Goal: Task Accomplishment & Management: Manage account settings

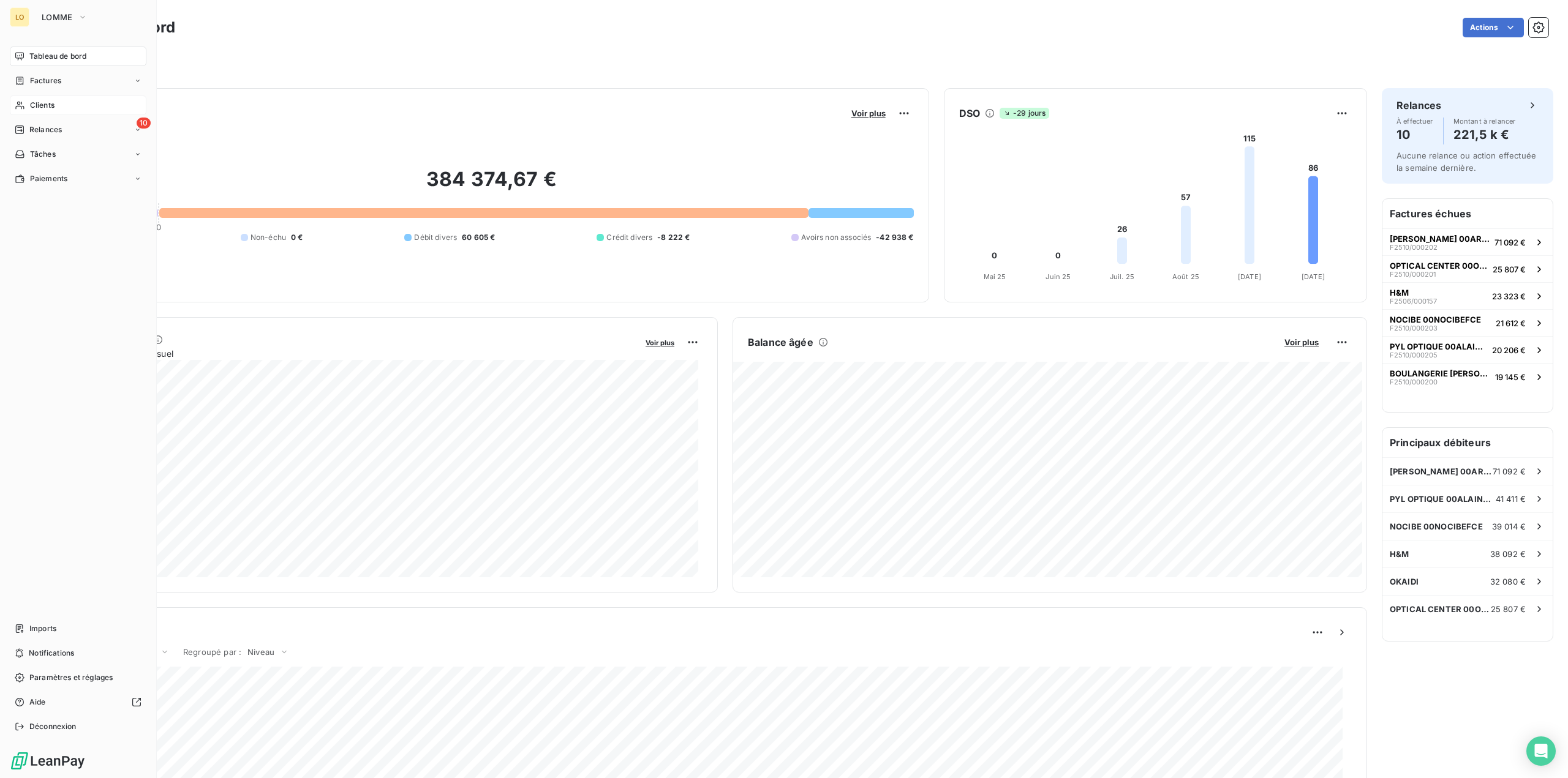
click at [40, 102] on span "Clients" at bounding box center [42, 105] width 25 height 11
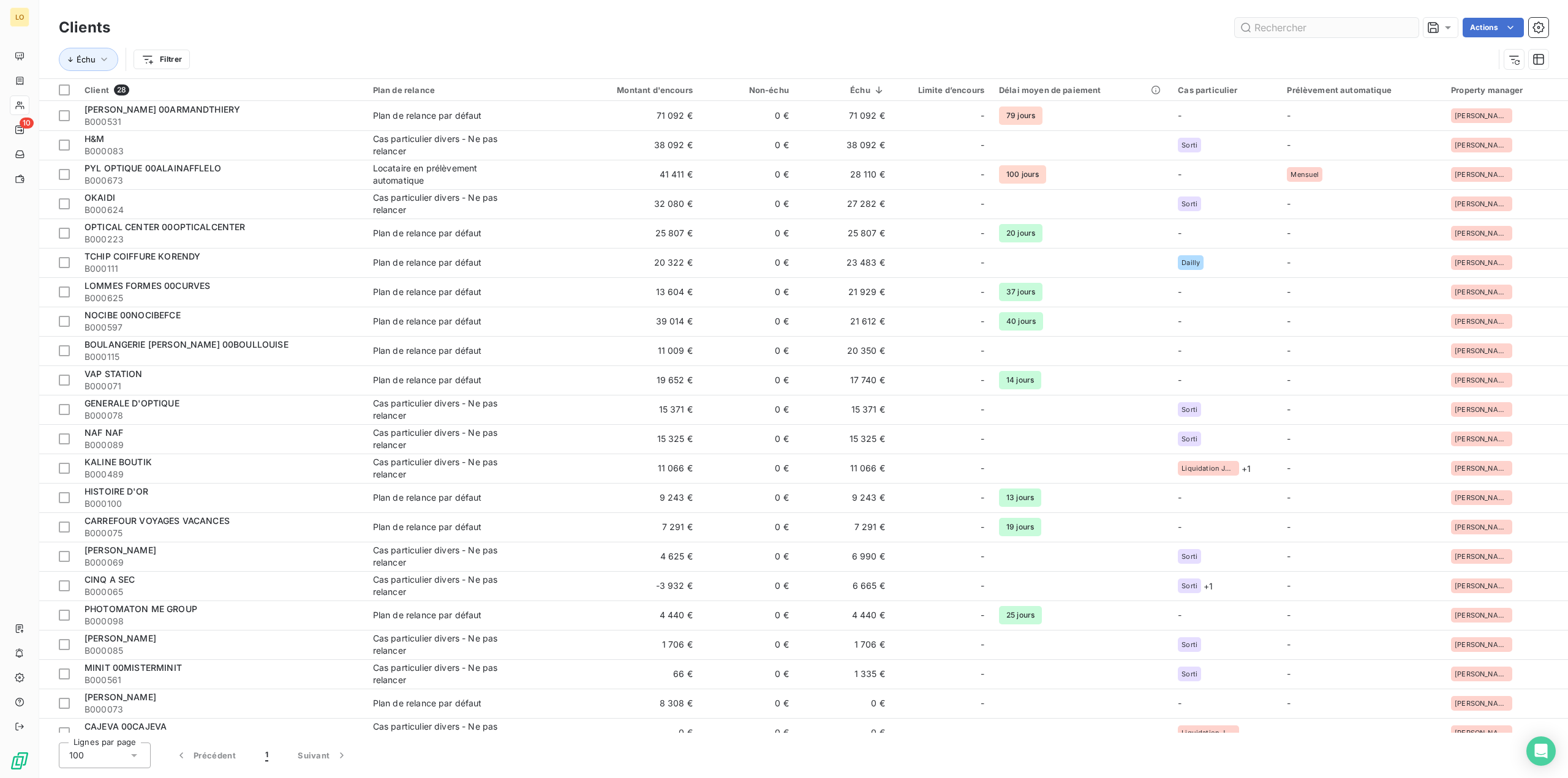
click at [1346, 26] on input "text" at bounding box center [1326, 27] width 183 height 19
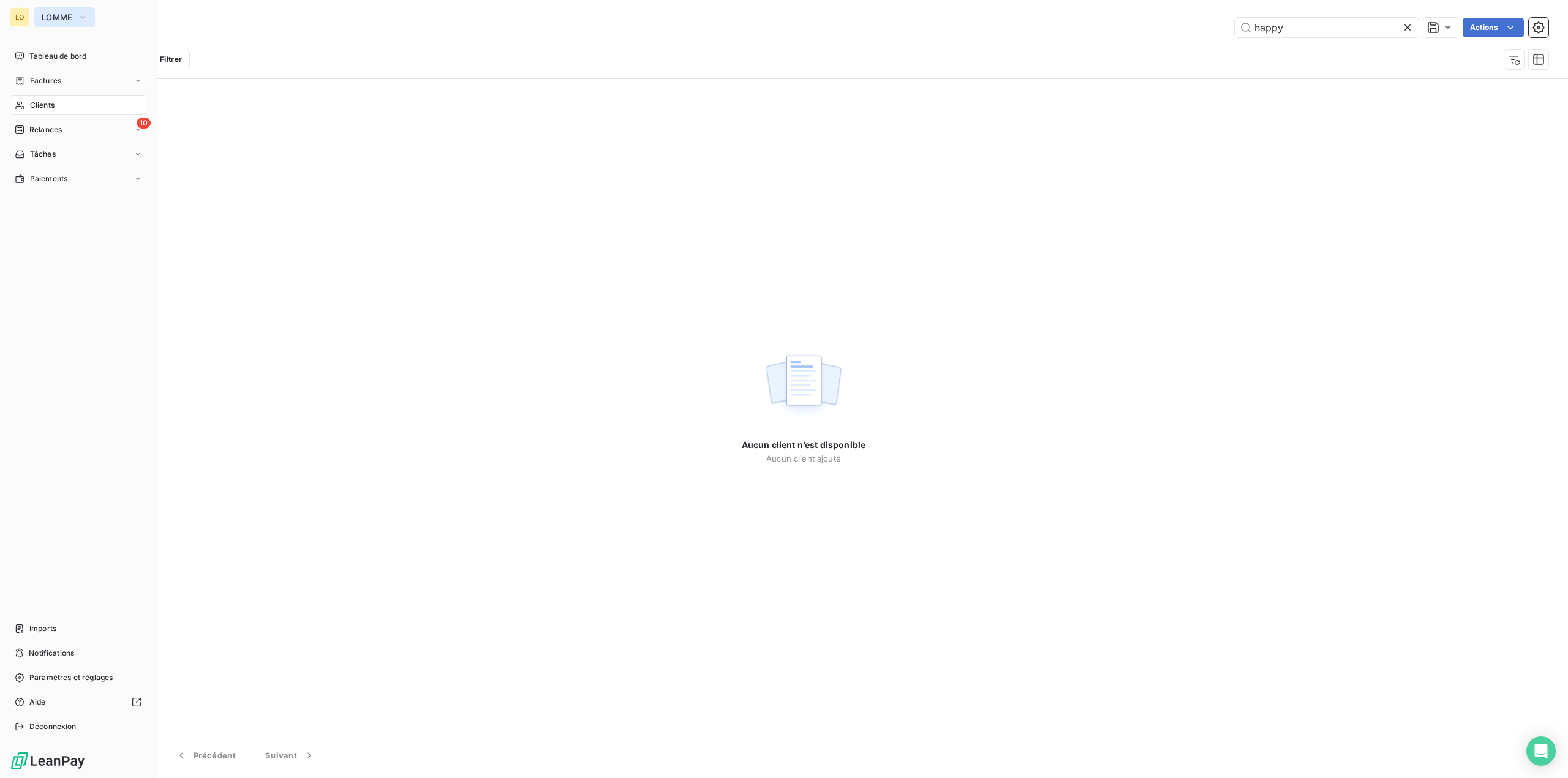
type input "happy"
click at [44, 17] on span "LOMME" at bounding box center [57, 17] width 31 height 10
click at [69, 105] on span "Pierres Investissement" at bounding box center [113, 109] width 109 height 12
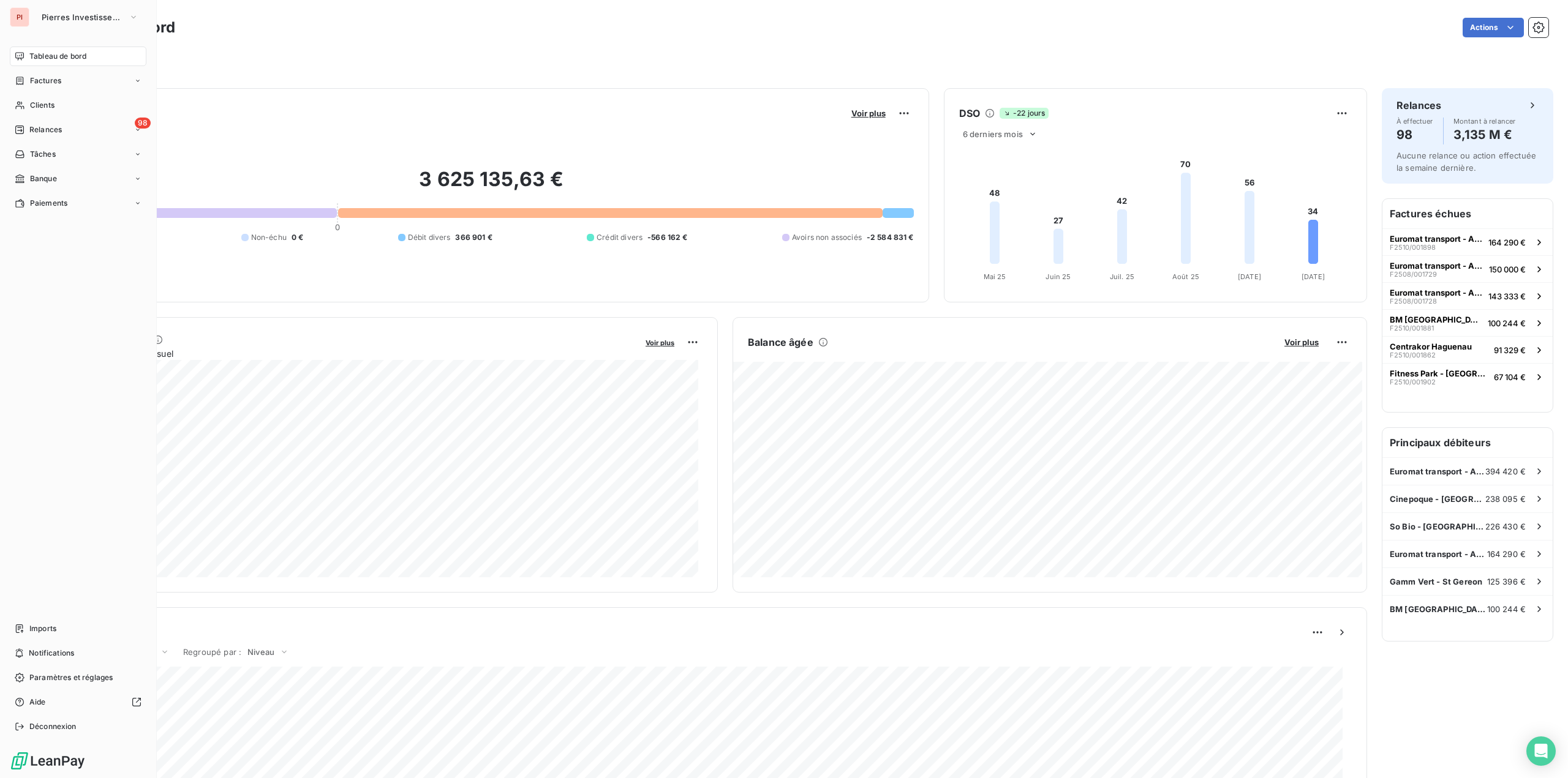
click at [66, 99] on div "Clients" at bounding box center [78, 105] width 136 height 19
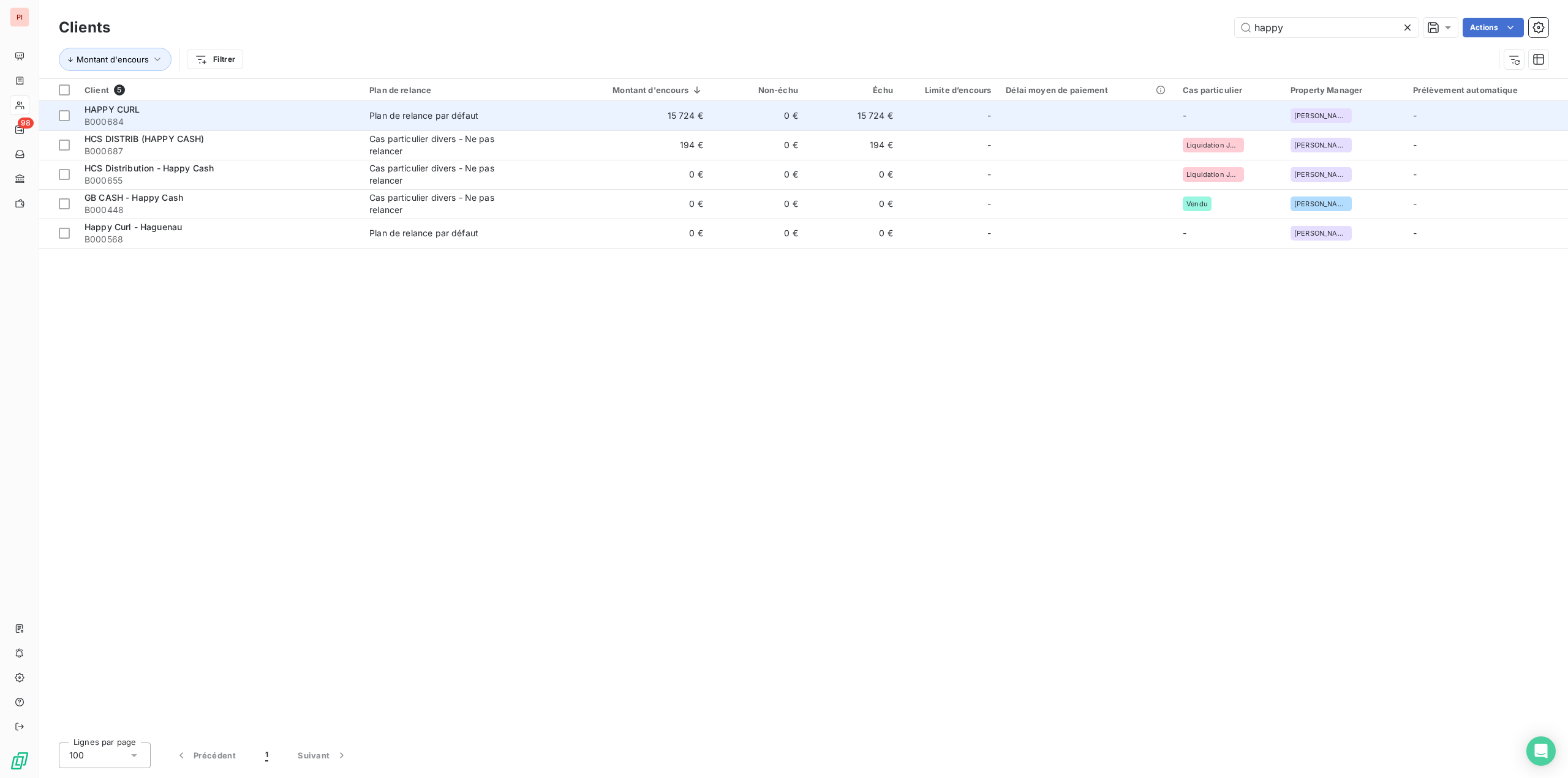
click at [414, 118] on div "Plan de relance par défaut" at bounding box center [424, 115] width 109 height 12
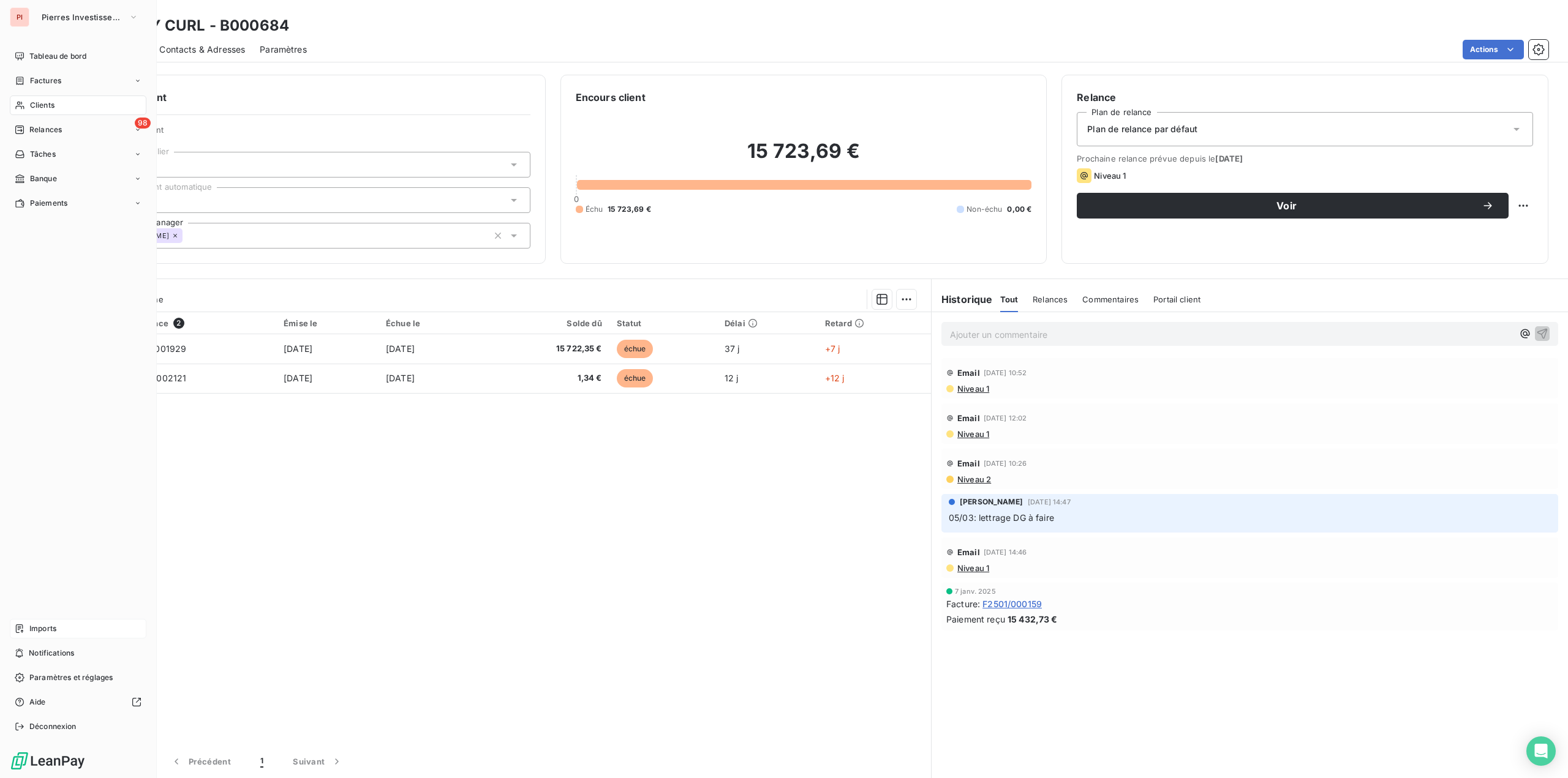
click at [61, 625] on div "Imports" at bounding box center [78, 628] width 136 height 19
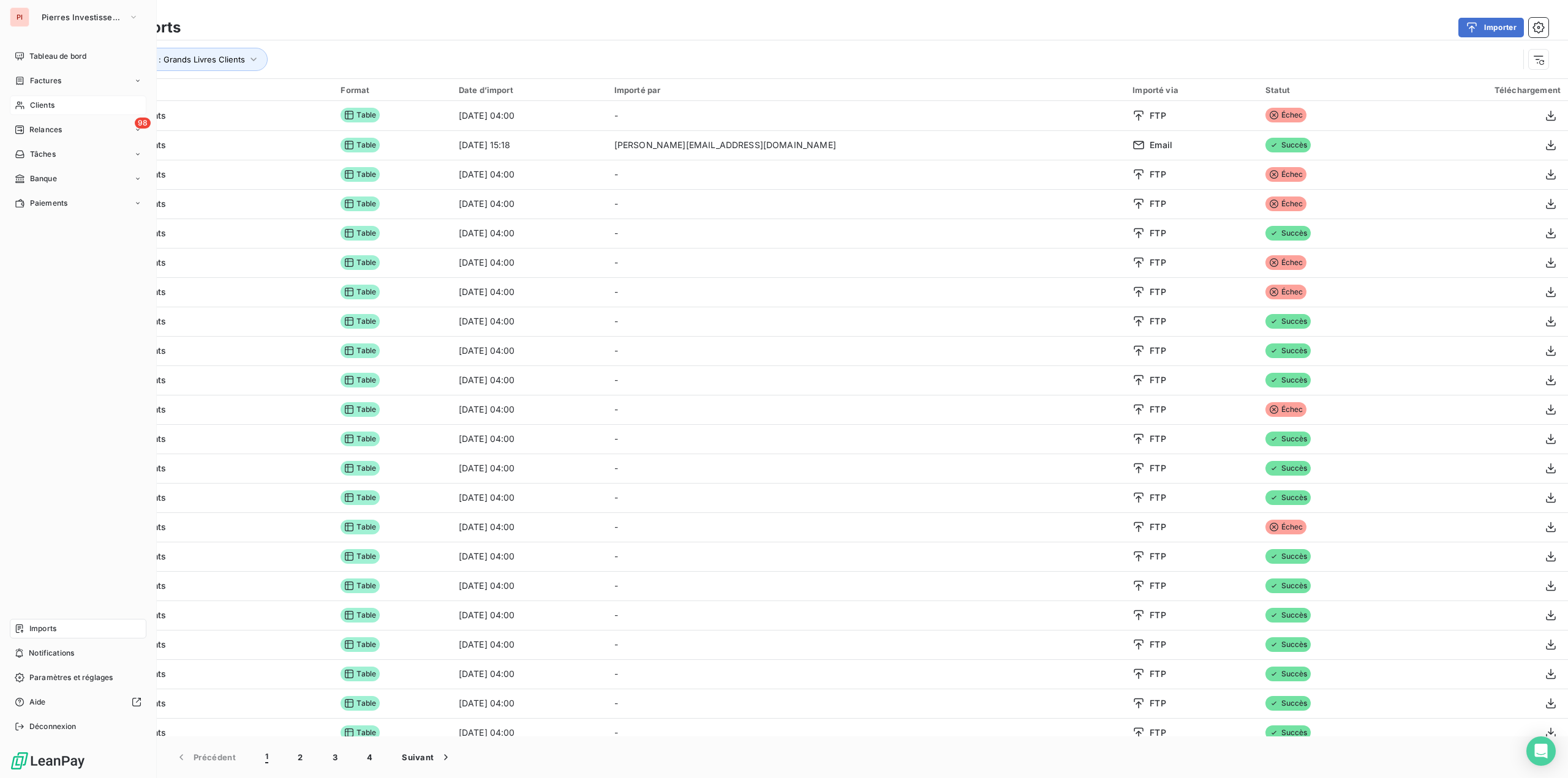
click at [42, 107] on span "Clients" at bounding box center [42, 105] width 25 height 11
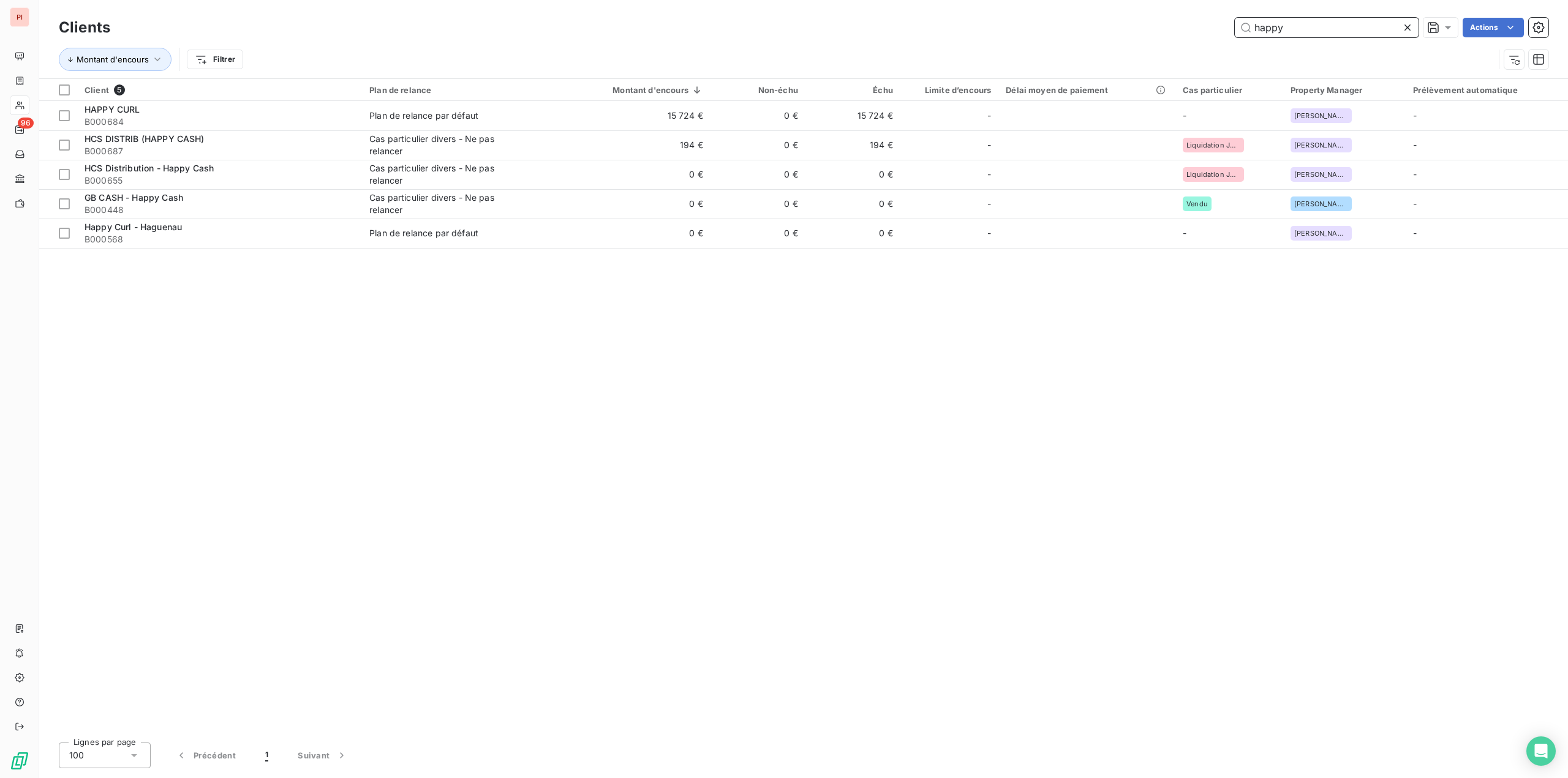
click at [1302, 23] on input "happy" at bounding box center [1326, 27] width 183 height 19
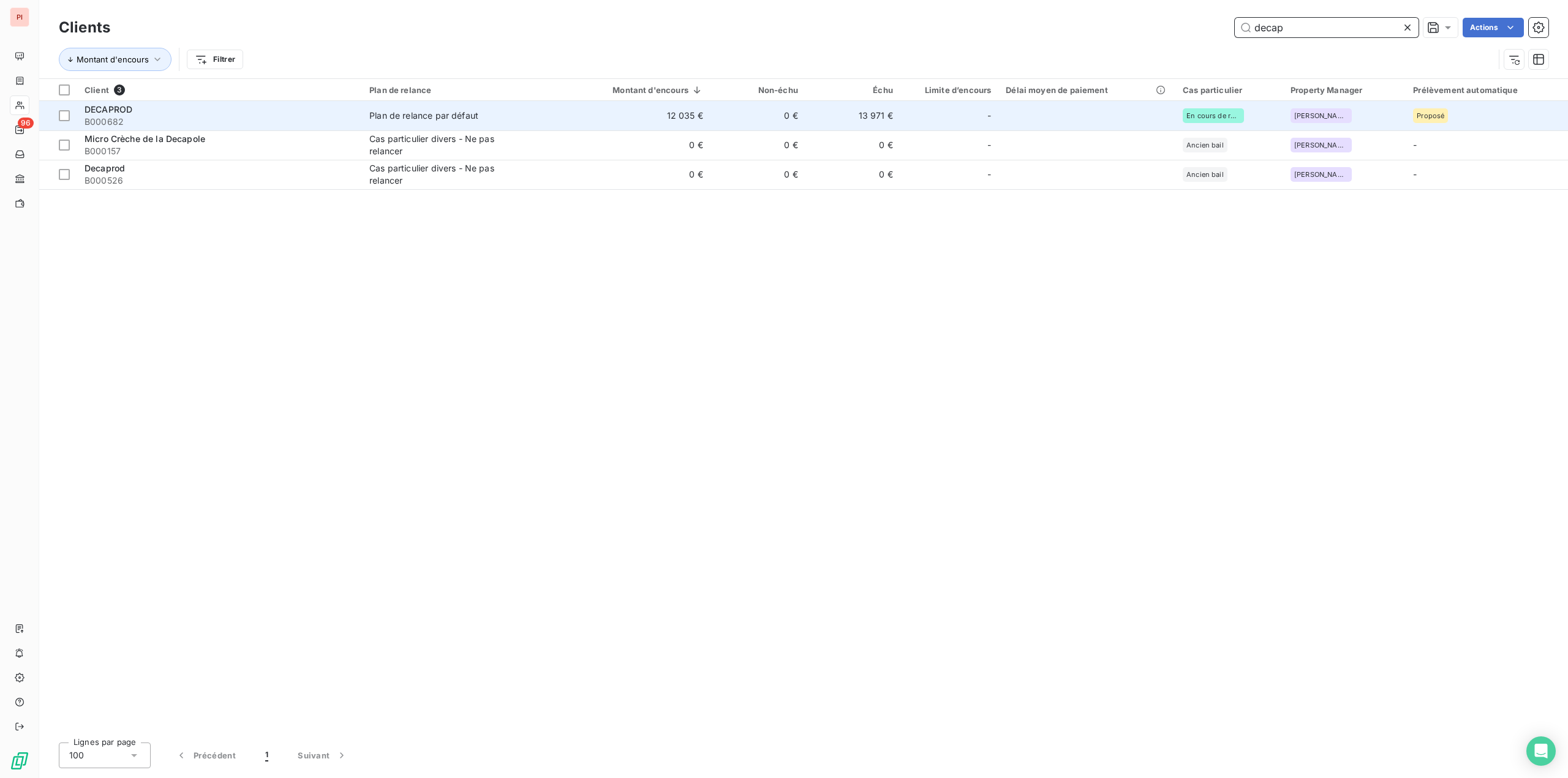
type input "decap"
click at [246, 117] on span "B000682" at bounding box center [219, 122] width 270 height 12
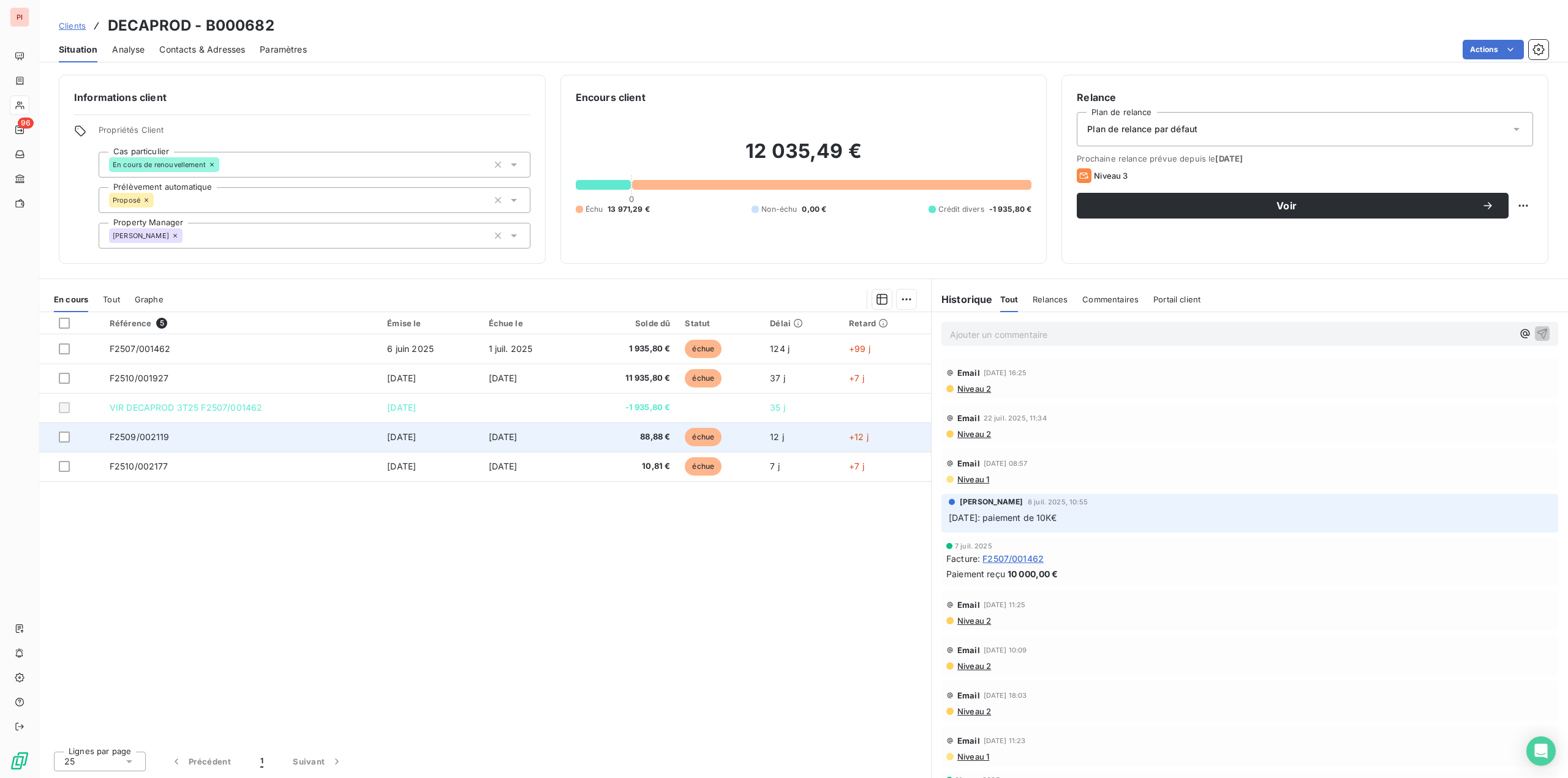
click at [492, 441] on span "[DATE]" at bounding box center [503, 436] width 29 height 10
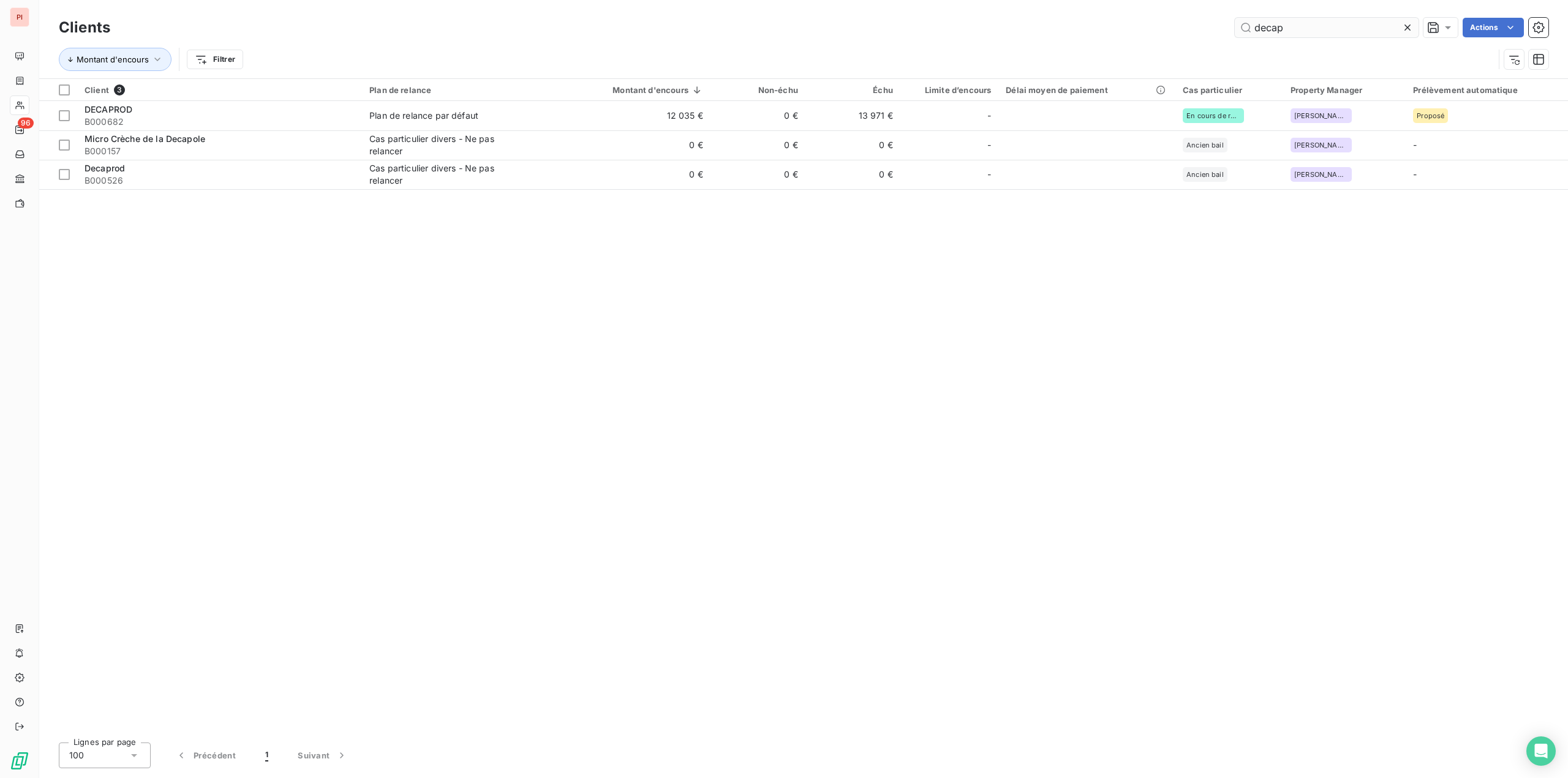
click at [1318, 34] on input "decap" at bounding box center [1326, 27] width 183 height 19
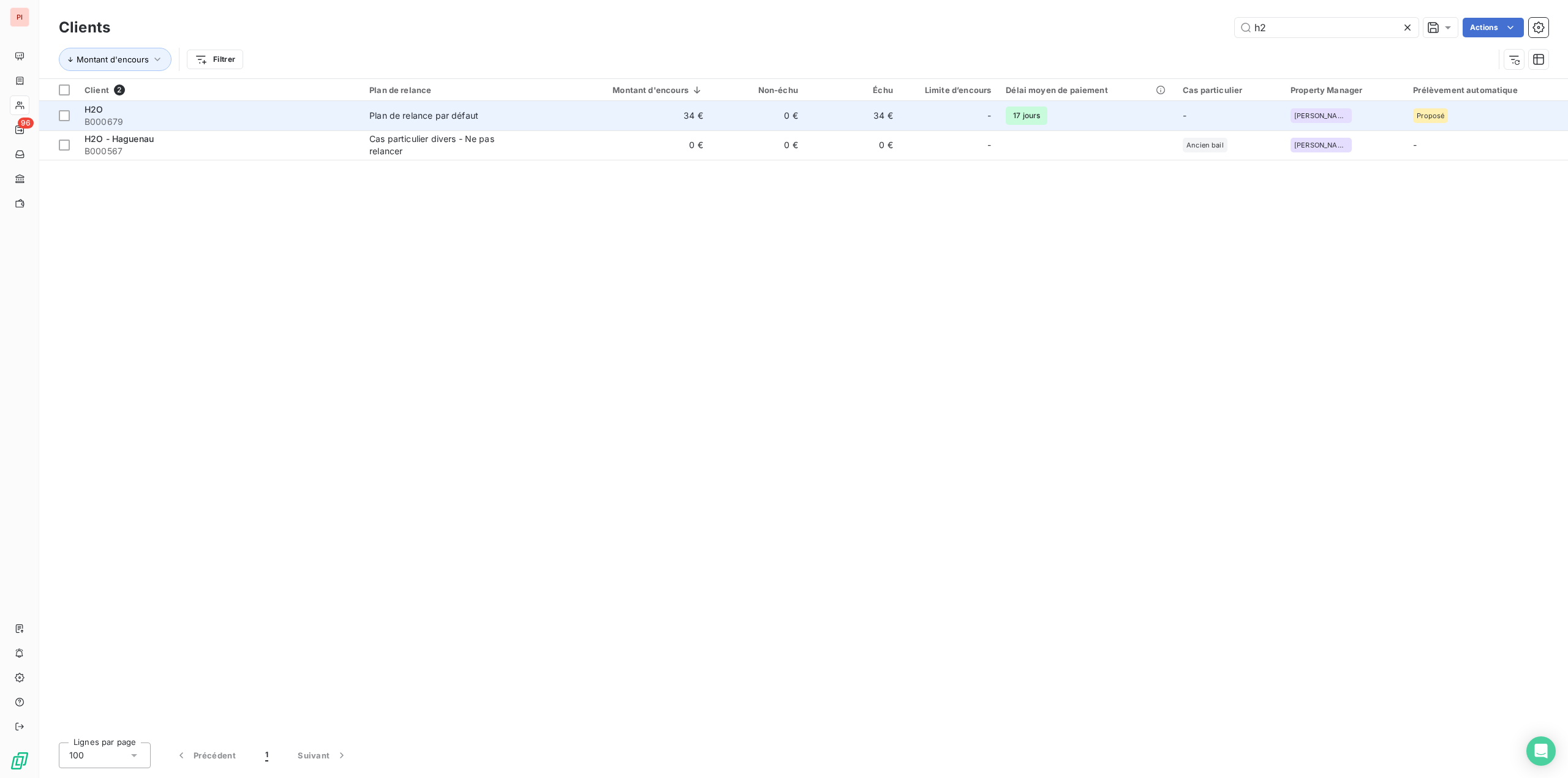
type input "h2"
click at [210, 112] on div "H2O" at bounding box center [219, 109] width 270 height 12
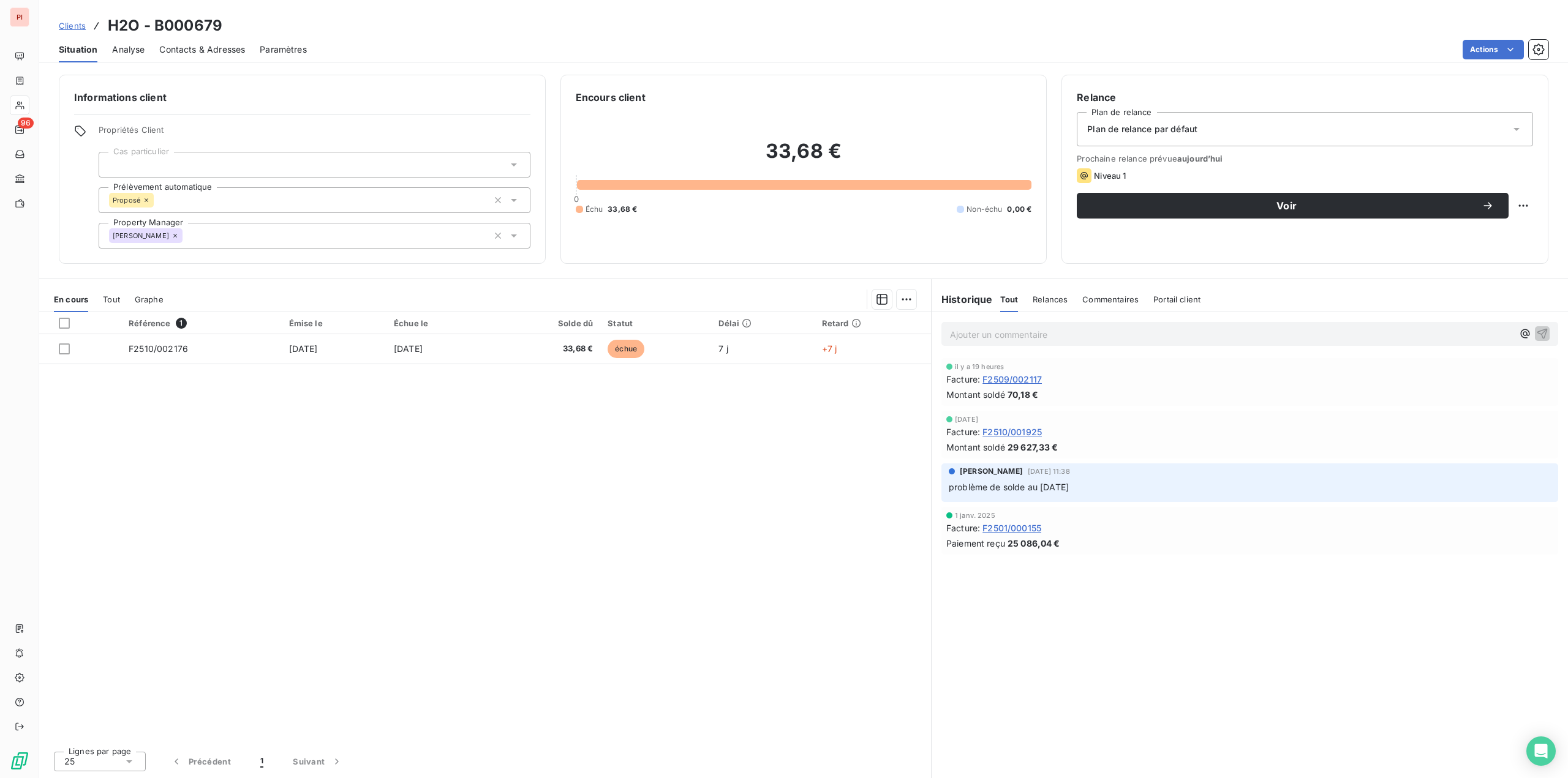
click at [205, 52] on span "Contacts & Adresses" at bounding box center [202, 49] width 86 height 12
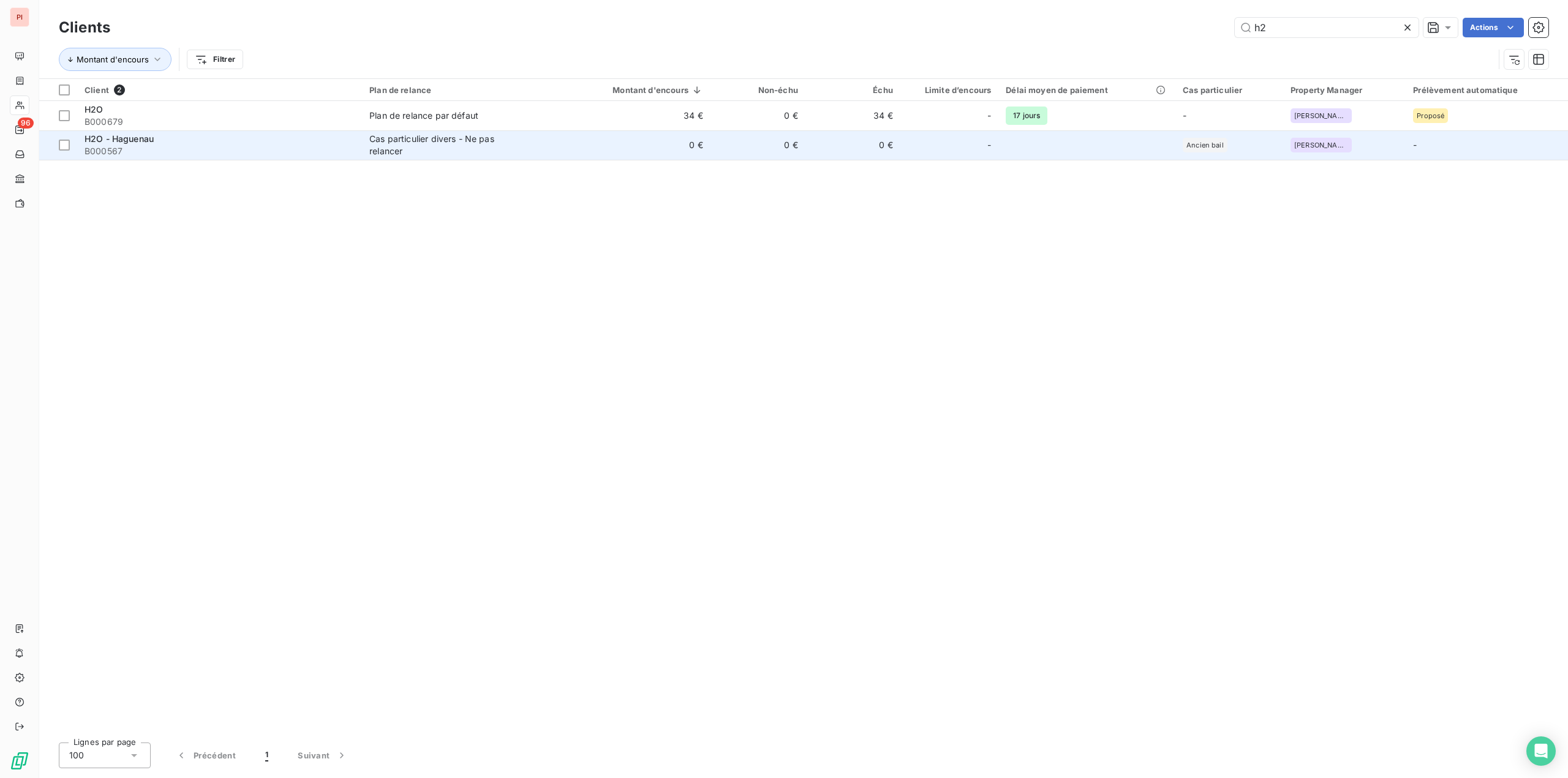
click at [132, 149] on span "B000567" at bounding box center [219, 151] width 270 height 12
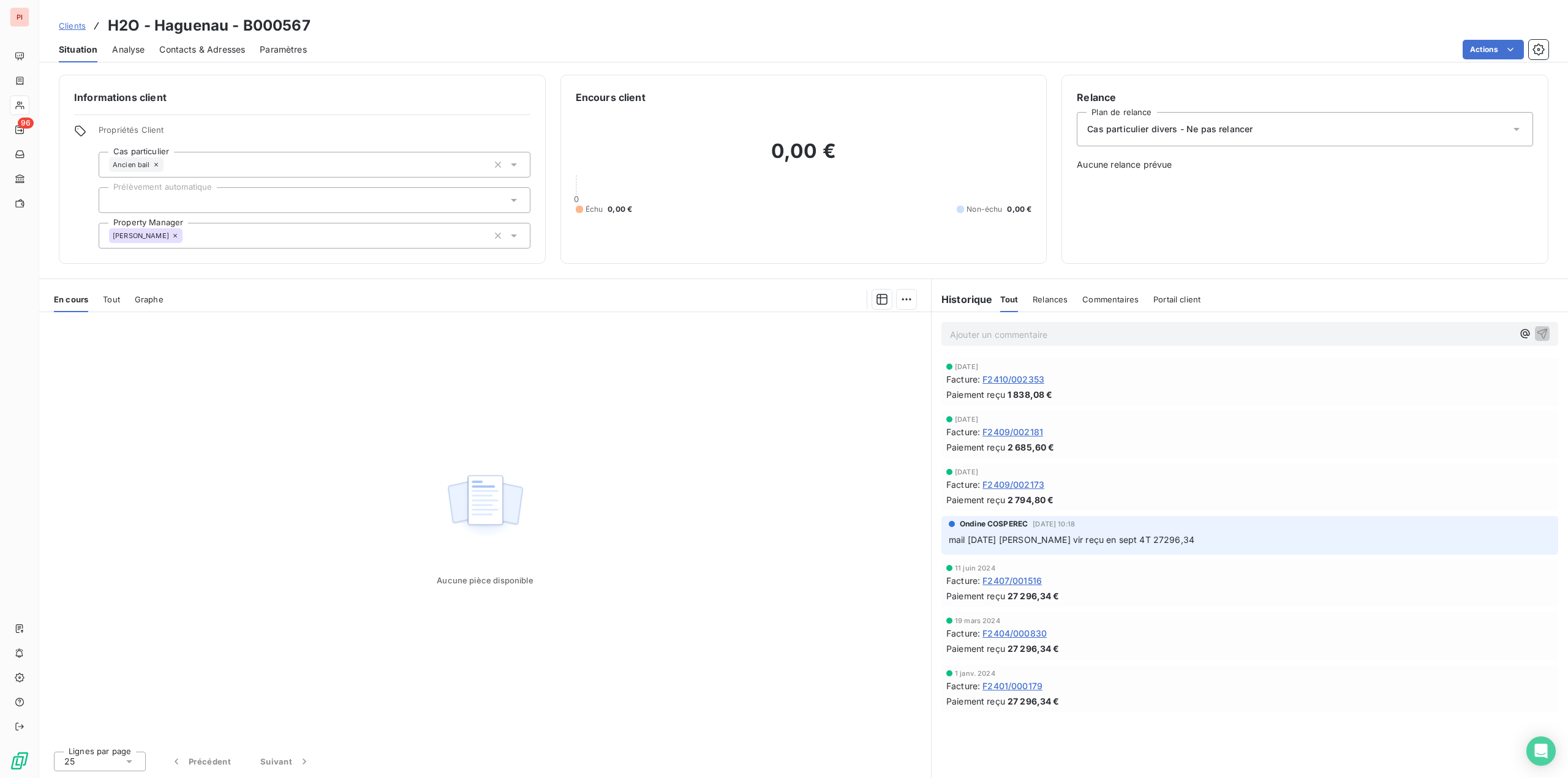
click at [205, 55] on span "Contacts & Adresses" at bounding box center [202, 49] width 86 height 12
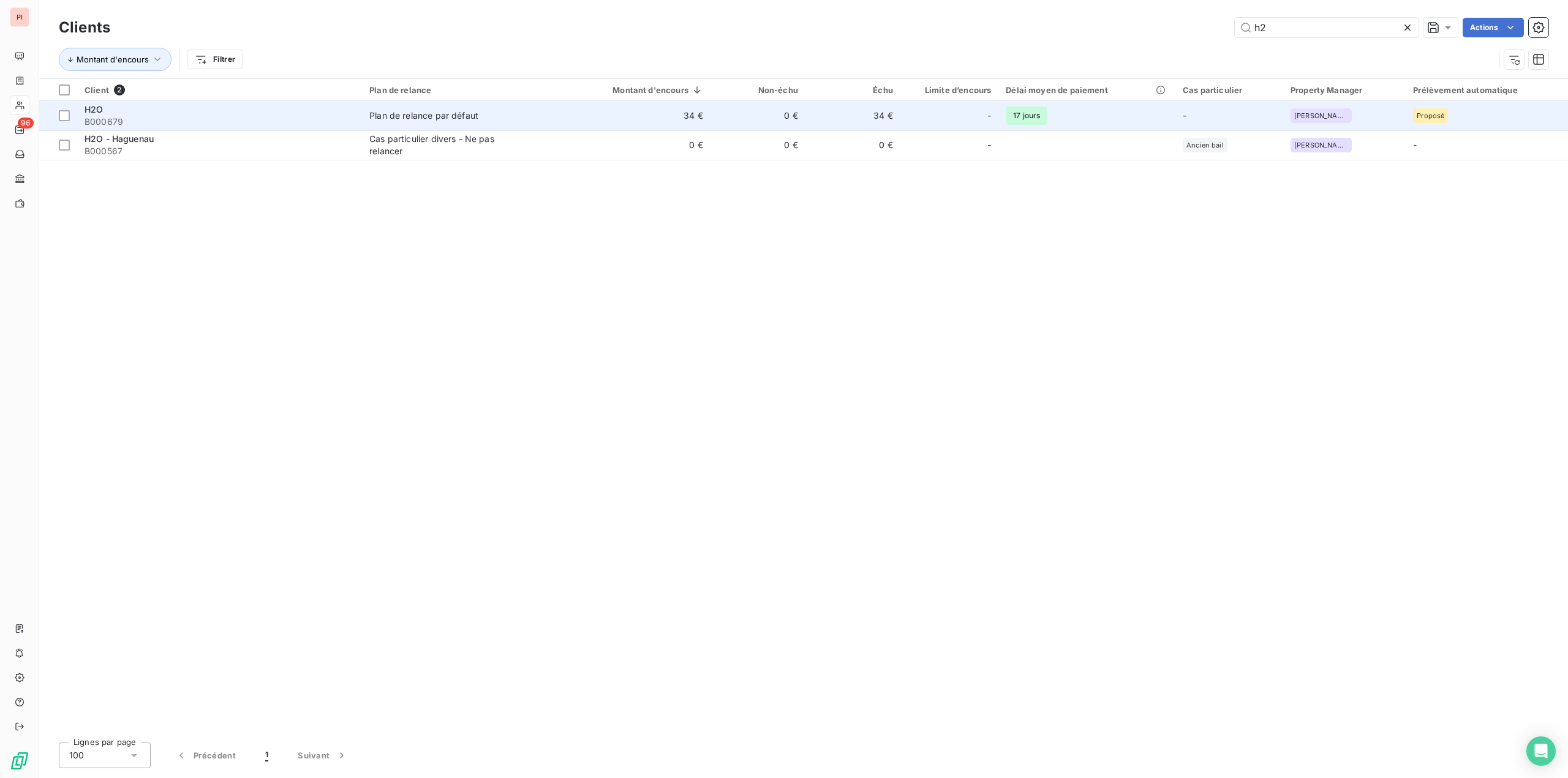
click at [190, 122] on span "B000679" at bounding box center [219, 122] width 270 height 12
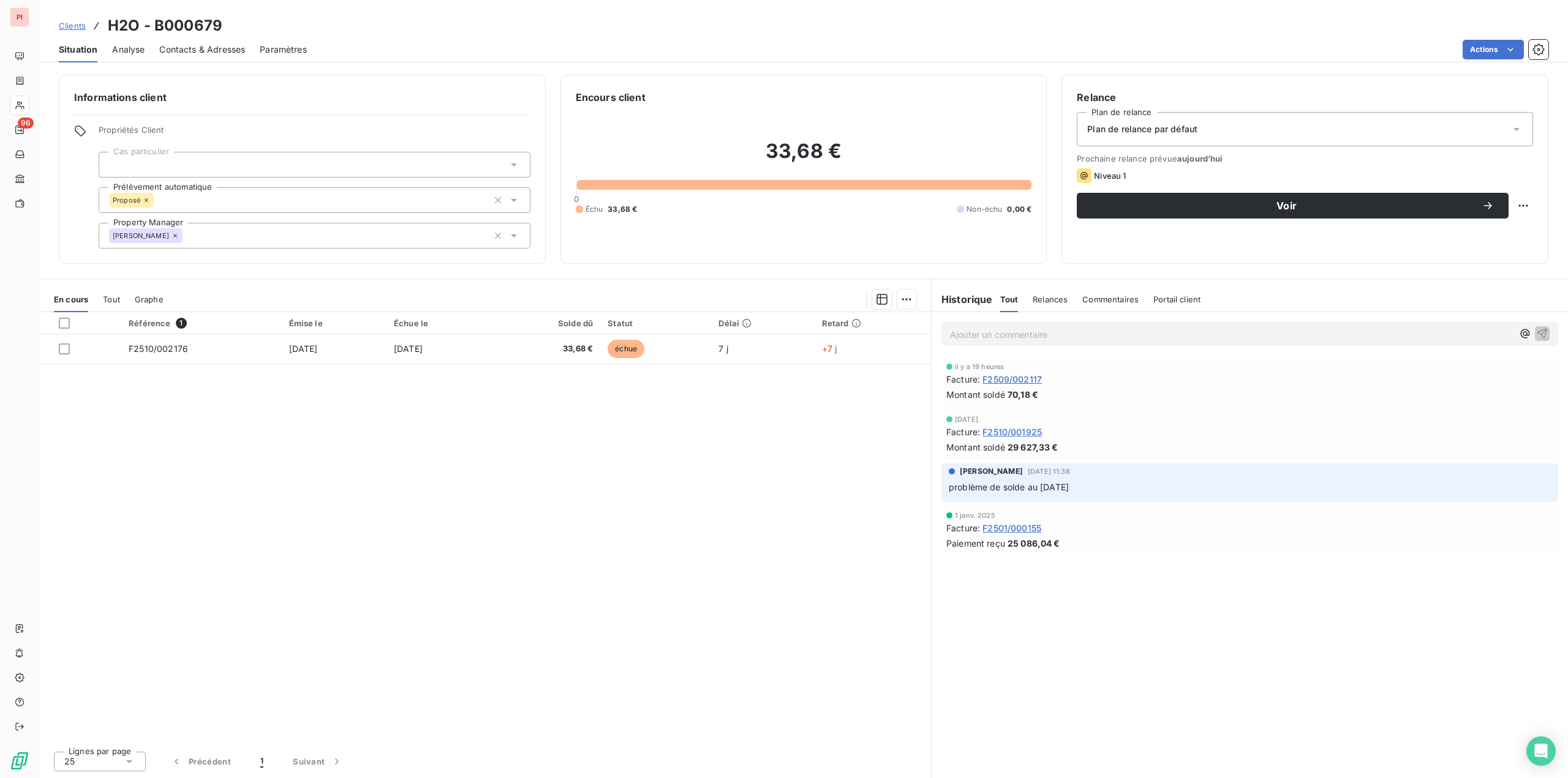
click at [181, 59] on div "Contacts & Adresses" at bounding box center [202, 50] width 86 height 26
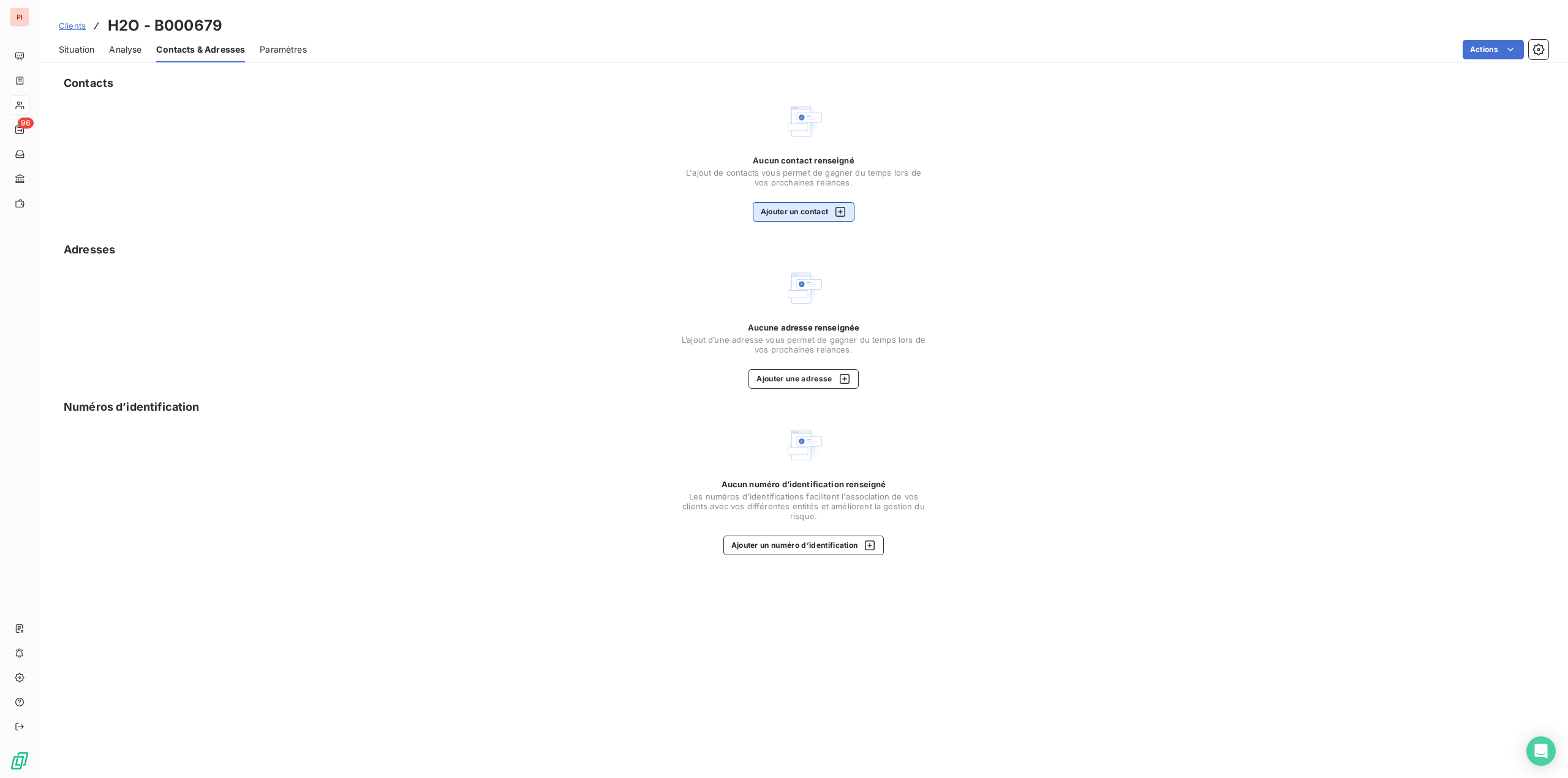
click at [790, 211] on button "Ajouter un contact" at bounding box center [803, 211] width 102 height 19
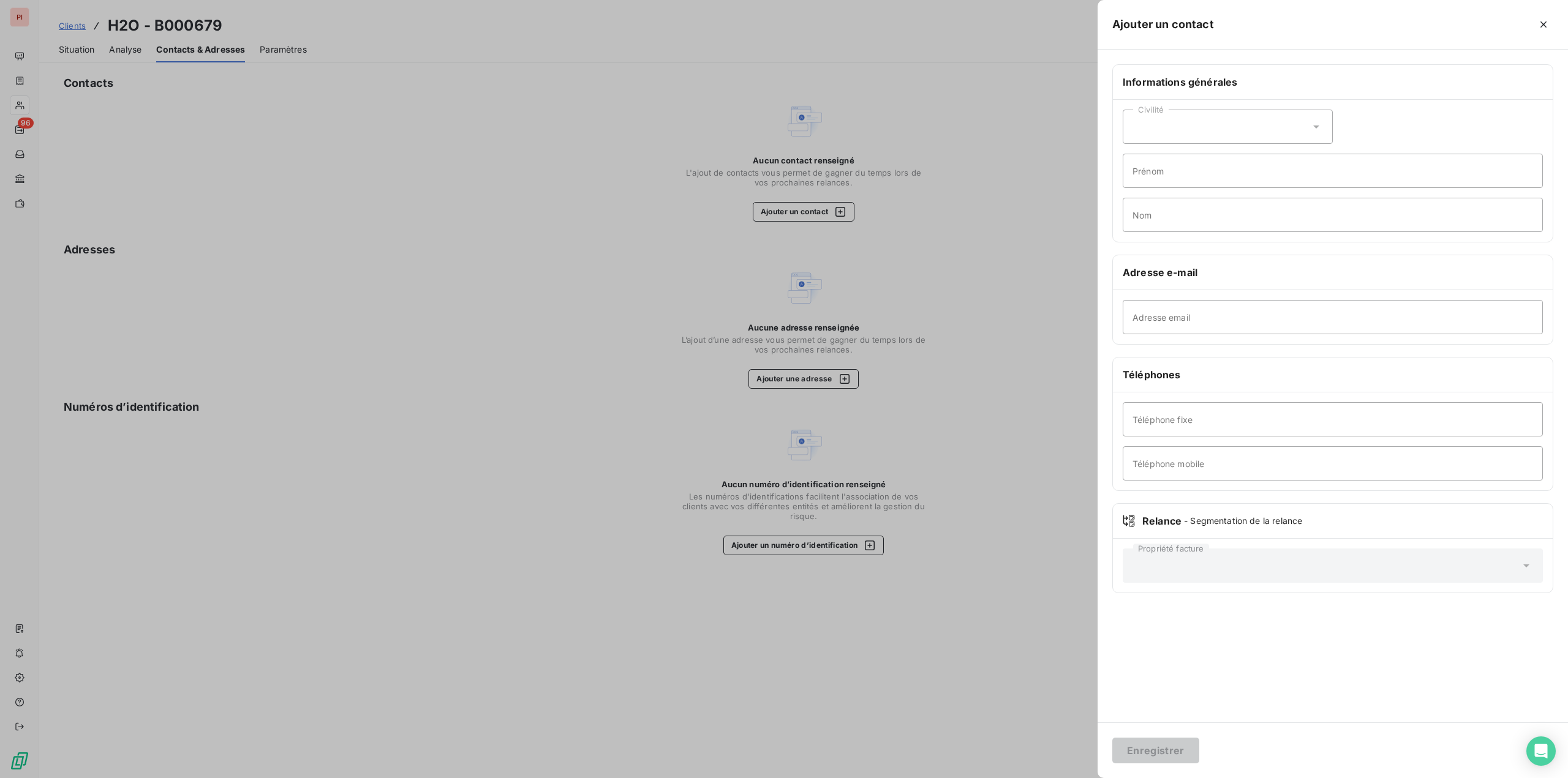
click at [1182, 123] on div "Civilité" at bounding box center [1228, 126] width 210 height 34
click at [1176, 175] on span "Monsieur" at bounding box center [1165, 180] width 37 height 12
click at [1176, 177] on input "Prénom" at bounding box center [1333, 170] width 420 height 34
type input "[PERSON_NAME]"
click at [1170, 218] on input "Nom" at bounding box center [1333, 215] width 420 height 34
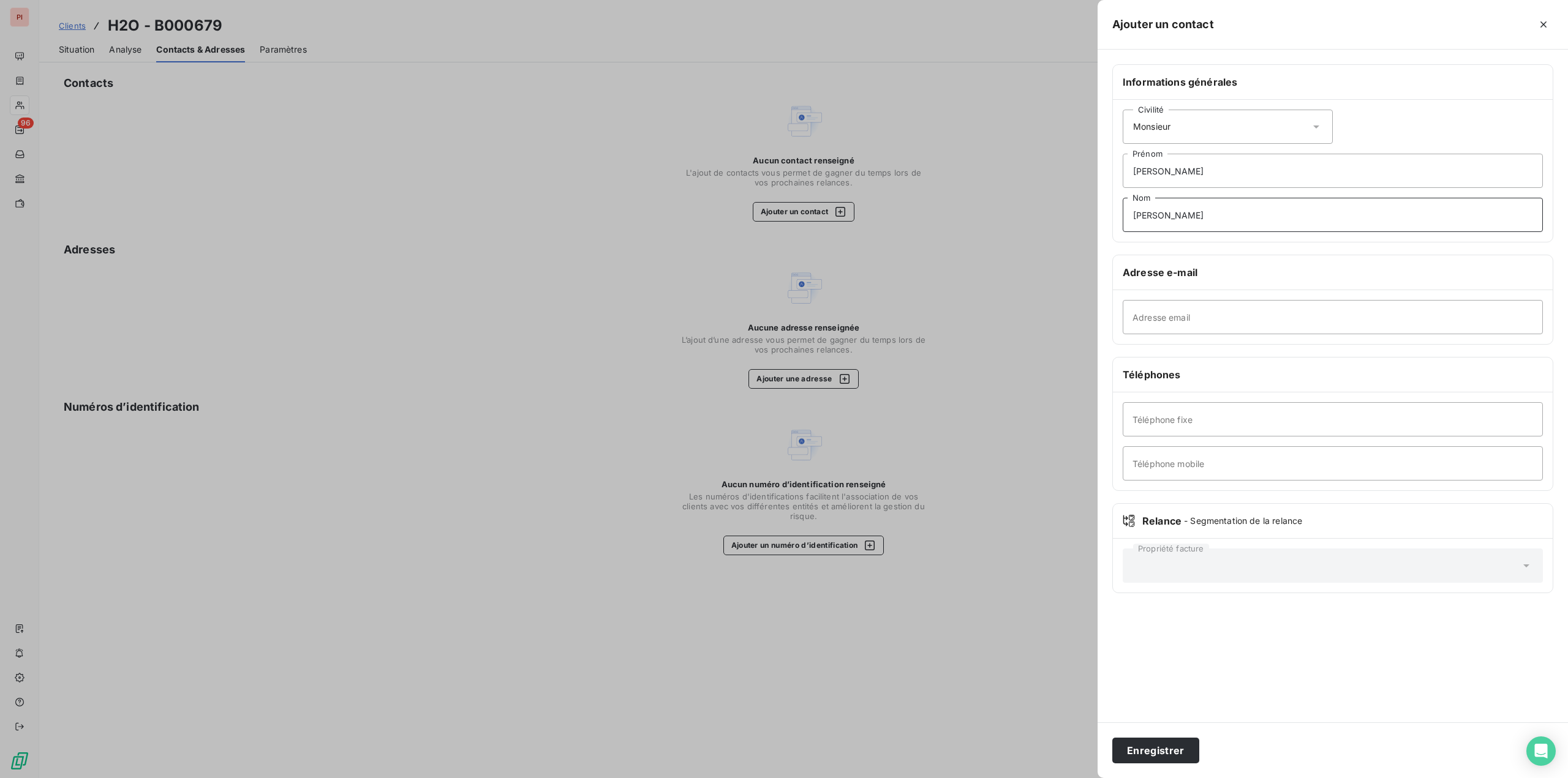
type input "[PERSON_NAME]"
click at [1212, 306] on input "Adresse email" at bounding box center [1333, 317] width 420 height 34
type input "t"
type input "[PERSON_NAME][EMAIL_ADDRESS][DOMAIN_NAME]"
click at [1156, 751] on button "Enregistrer" at bounding box center [1155, 750] width 87 height 26
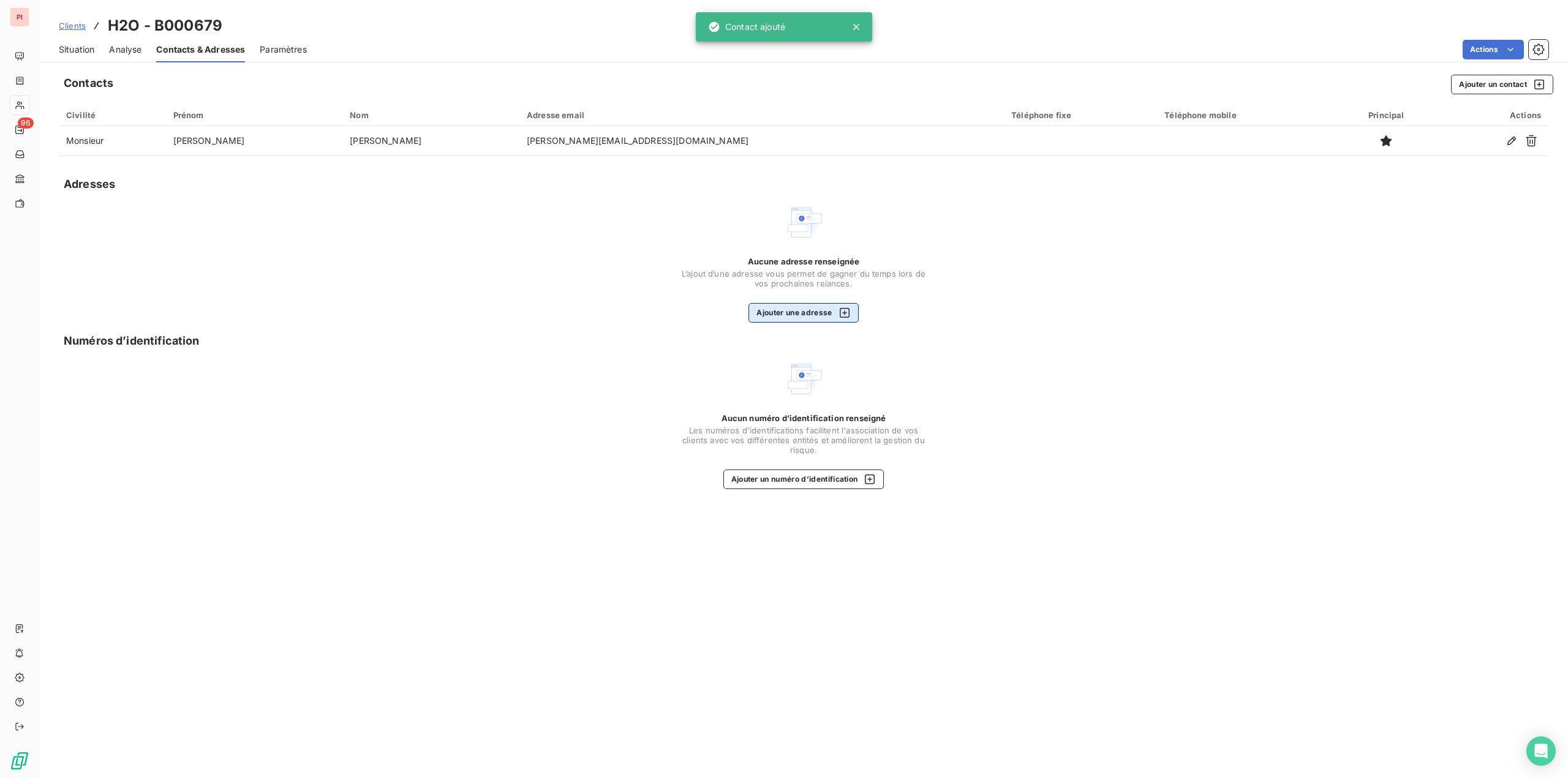
click at [766, 306] on button "Ajouter une adresse" at bounding box center [802, 312] width 110 height 19
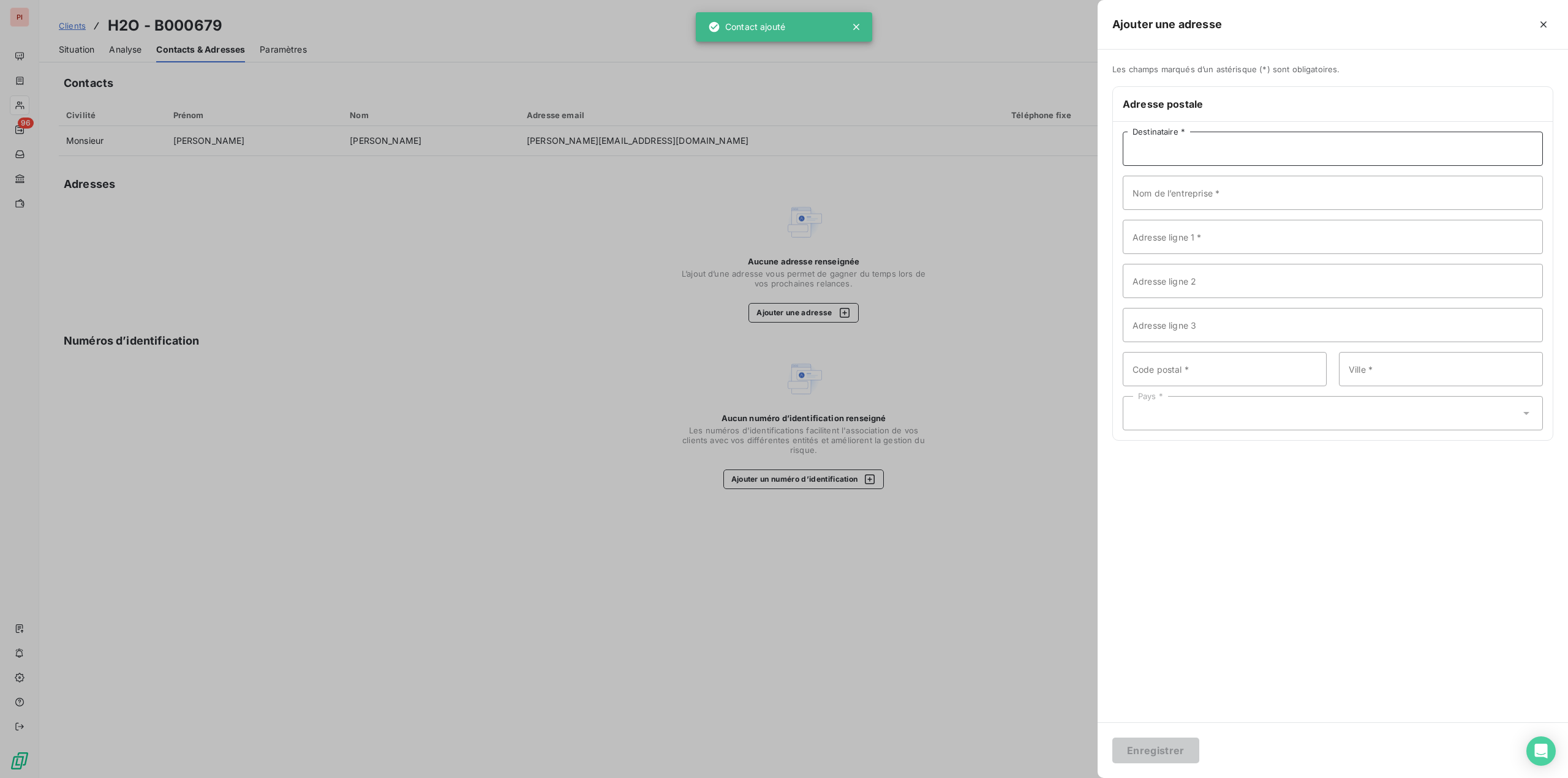
click at [1188, 148] on input "Destinataire *" at bounding box center [1333, 148] width 420 height 34
type input "H20"
click at [1180, 155] on input "H20" at bounding box center [1333, 148] width 420 height 34
click at [1175, 192] on input "Nom de l’entreprise *" at bounding box center [1333, 202] width 420 height 34
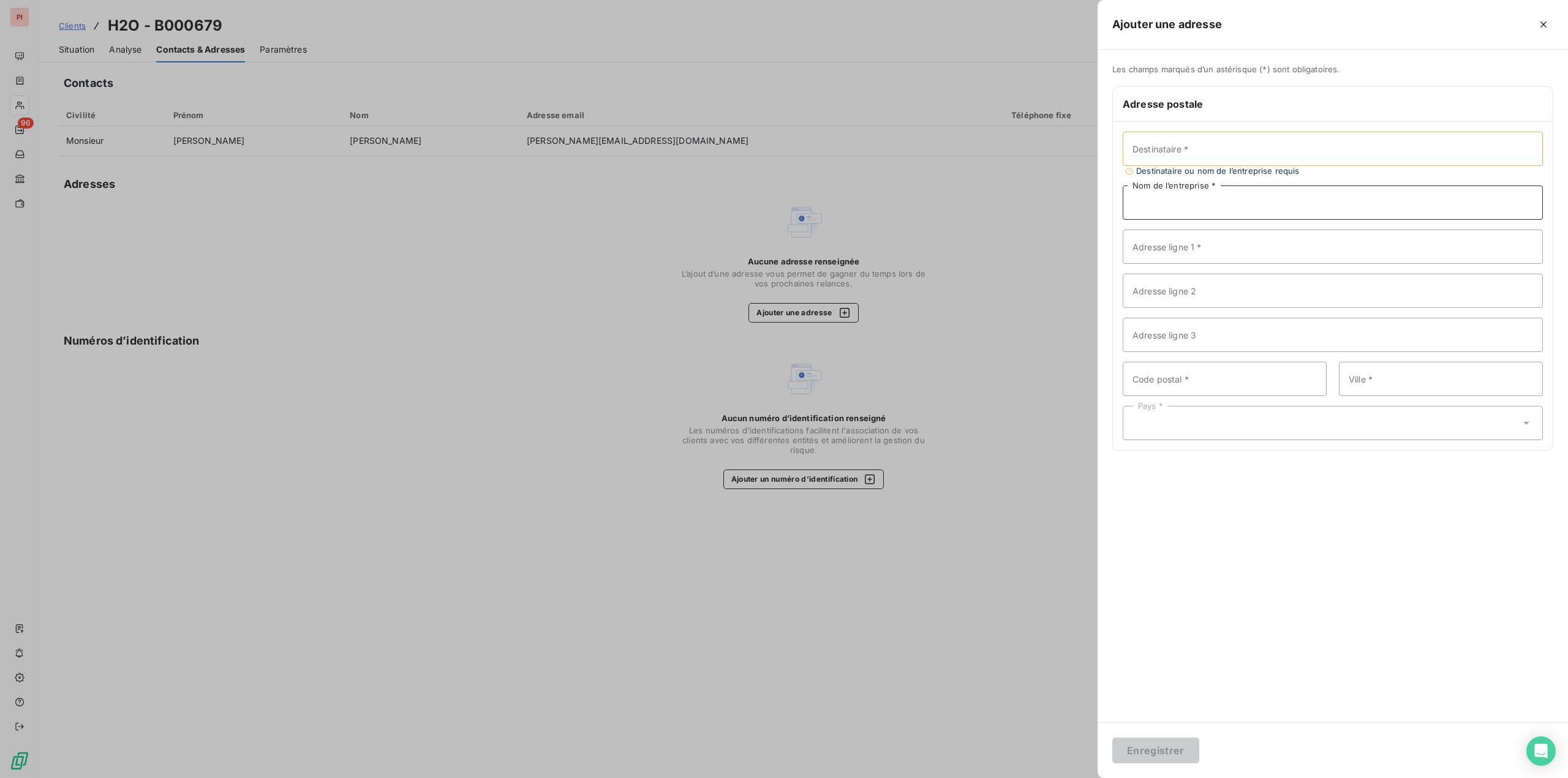
paste input "H20"
type input "H20"
click at [1181, 143] on input "Destinataire *" at bounding box center [1333, 148] width 420 height 34
type input "m"
type input "Monsieur [PERSON_NAME]"
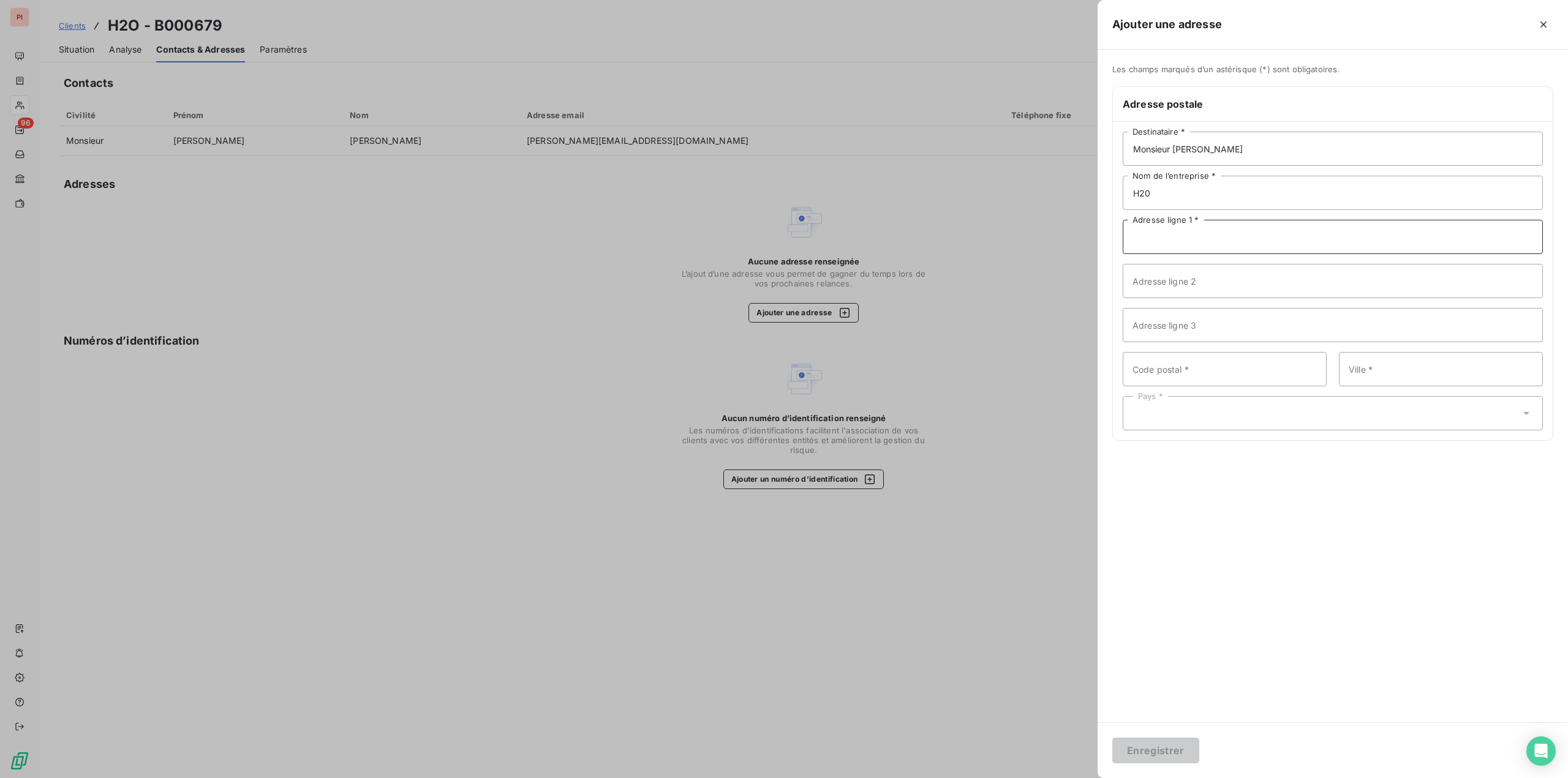
click at [1189, 242] on input "Adresse ligne 1 *" at bounding box center [1333, 237] width 420 height 34
type input "1"
type input "[STREET_ADDRESS]"
click at [1182, 361] on input "Code postal *" at bounding box center [1224, 368] width 204 height 34
type input "67500"
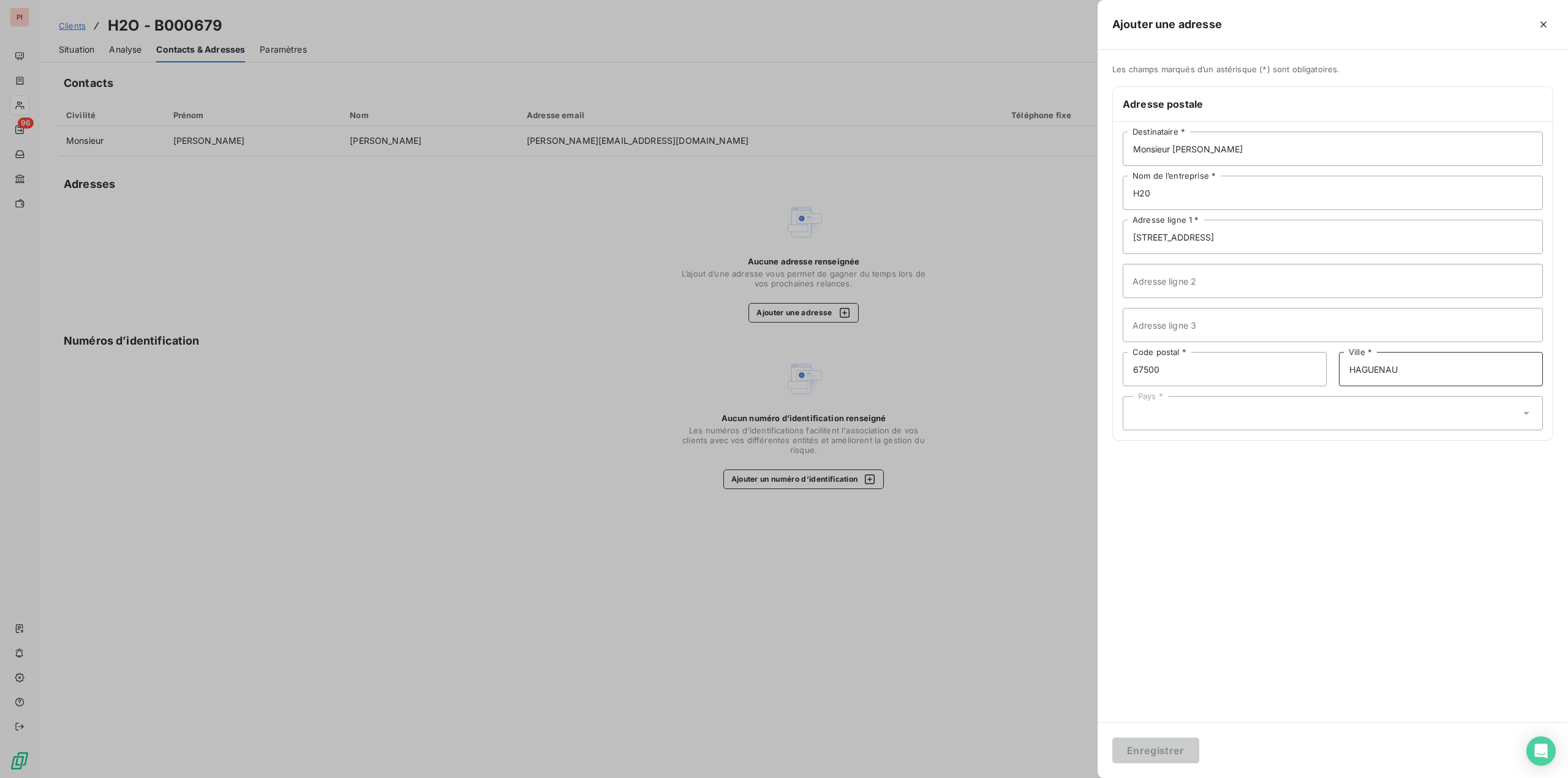
type input "HAGUENAU"
click at [1249, 412] on div "Pays *" at bounding box center [1333, 412] width 420 height 34
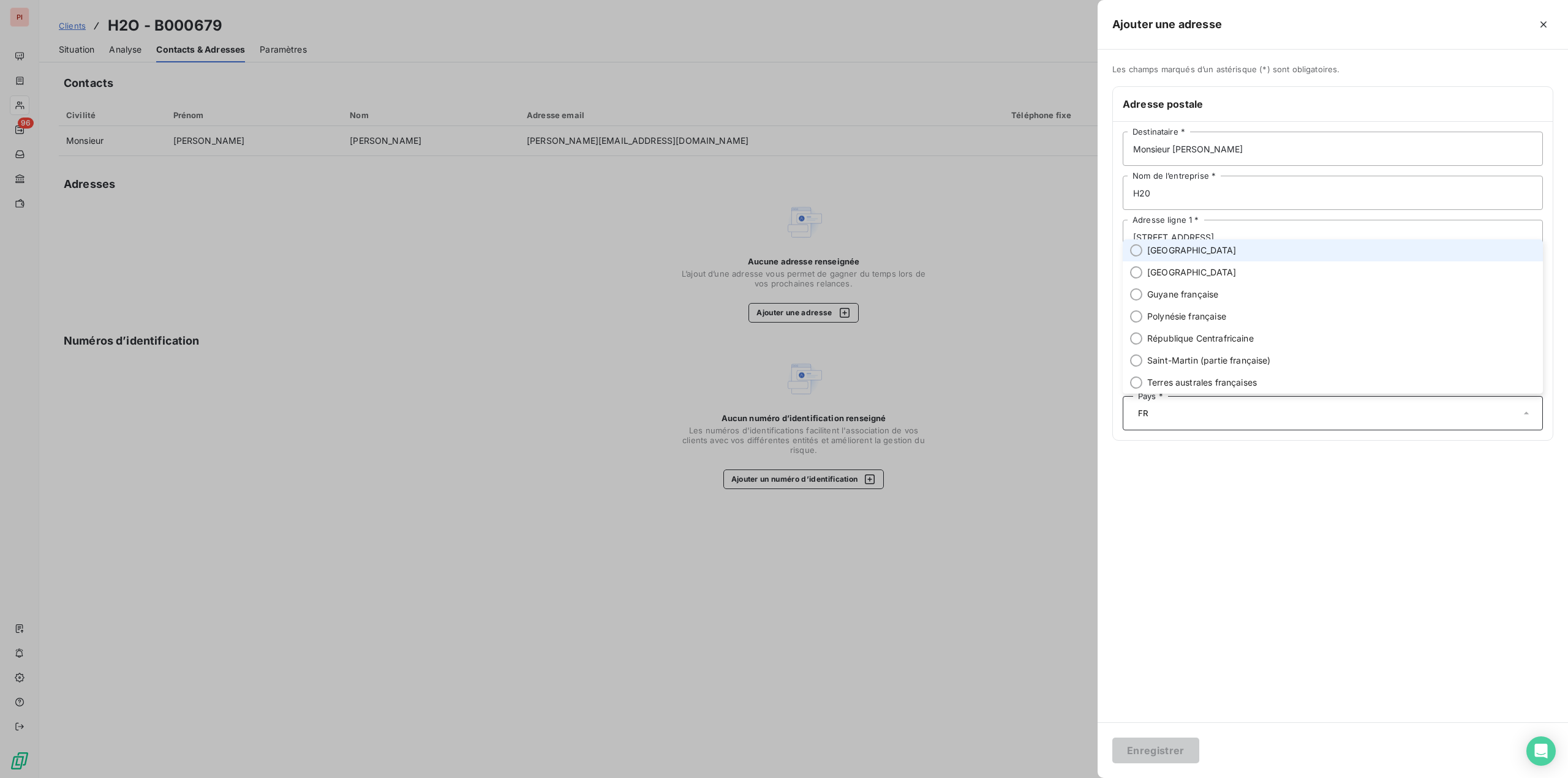
click at [1162, 247] on span "[GEOGRAPHIC_DATA]" at bounding box center [1191, 250] width 89 height 12
type input "FR"
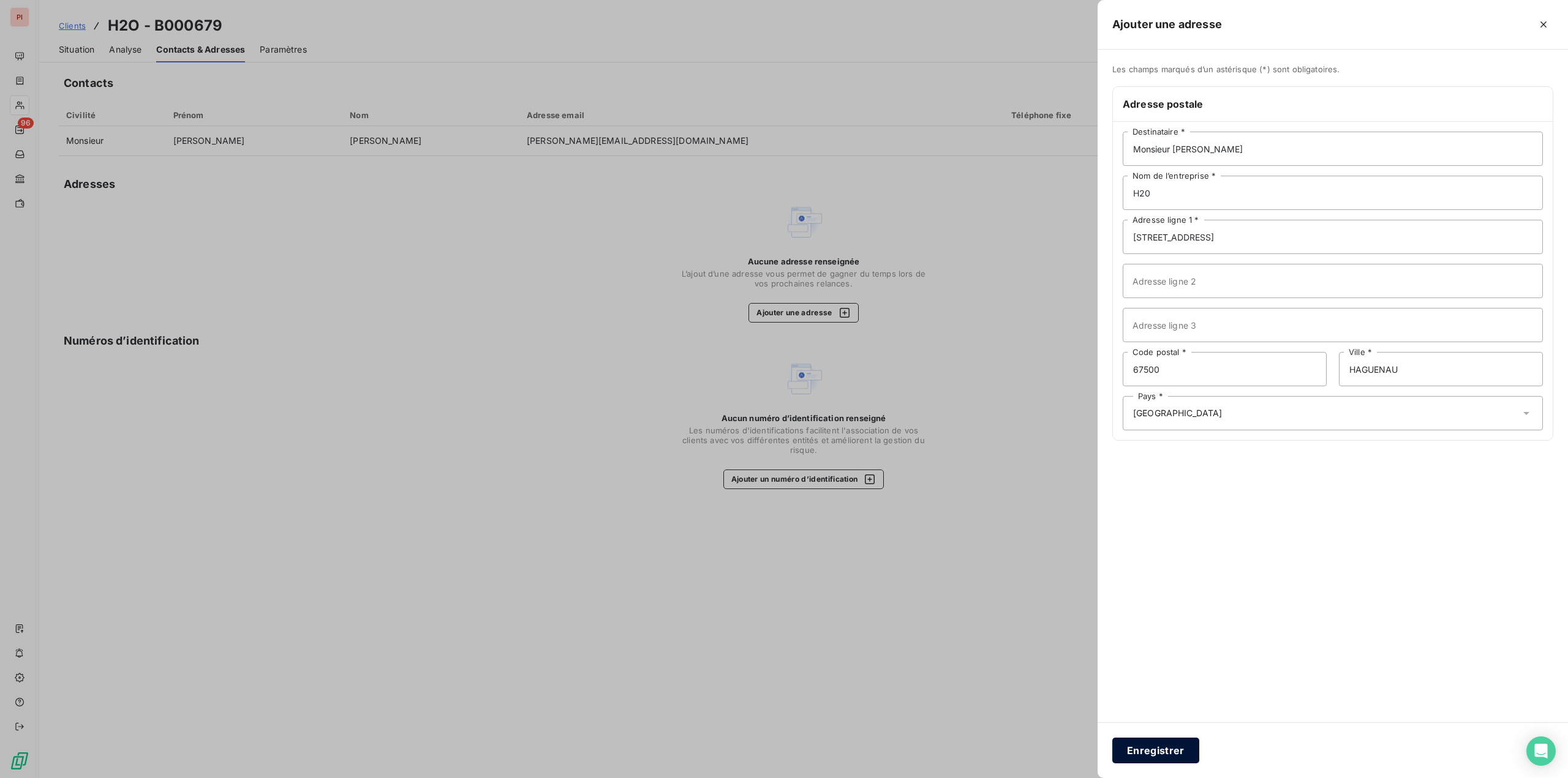
click at [1163, 749] on button "Enregistrer" at bounding box center [1155, 750] width 87 height 26
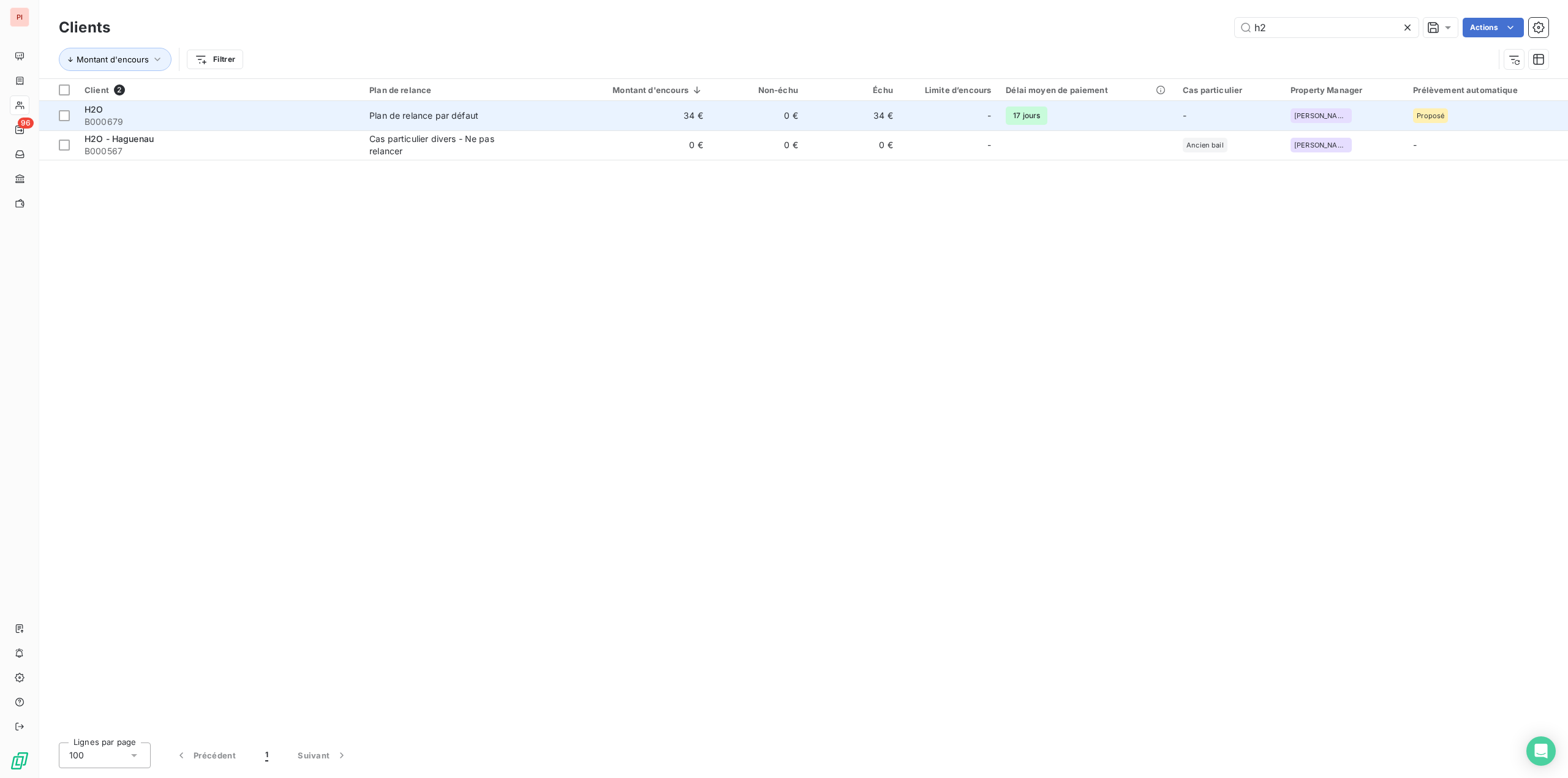
click at [453, 118] on div "Plan de relance par défaut" at bounding box center [424, 115] width 109 height 12
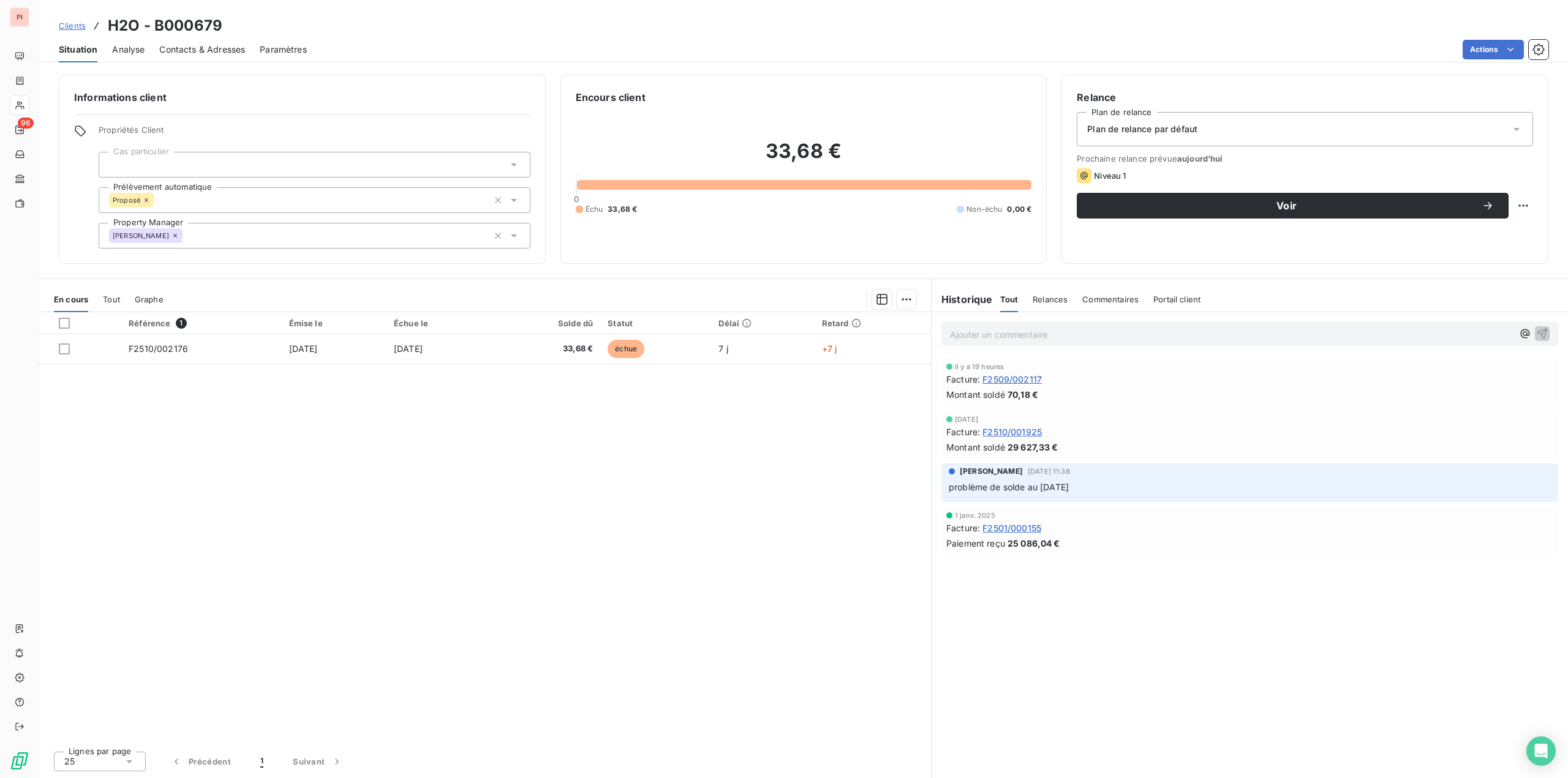
click at [183, 51] on span "Contacts & Adresses" at bounding box center [202, 49] width 86 height 12
